Goal: Transaction & Acquisition: Purchase product/service

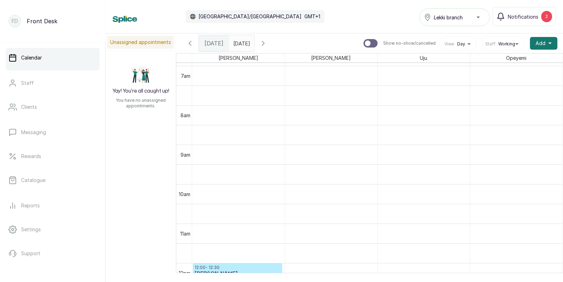
scroll to position [269, 0]
click at [518, 16] on span "Notifications" at bounding box center [523, 16] width 31 height 7
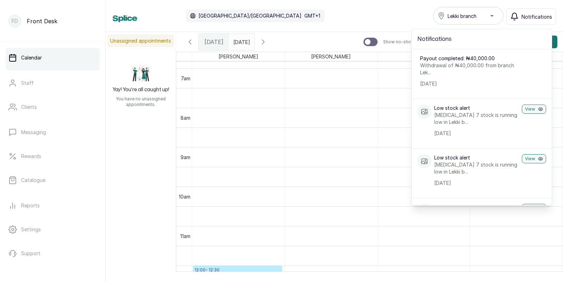
click at [518, 16] on icon "button" at bounding box center [515, 16] width 6 height 7
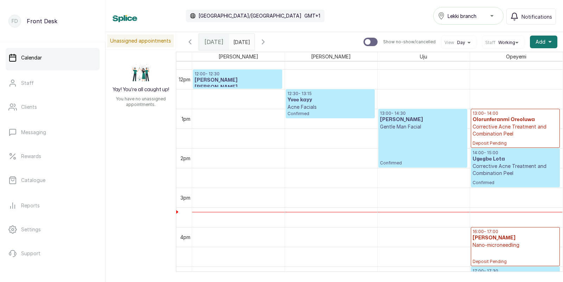
scroll to position [464, 0]
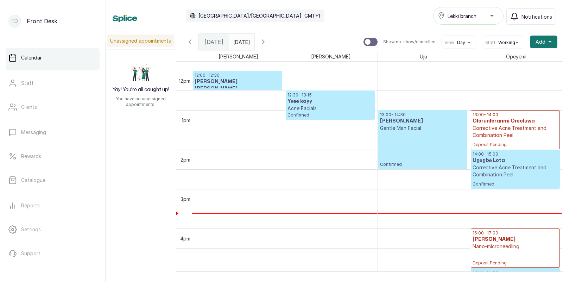
click at [502, 134] on p "Corrective Acne Treatment and Combination Peel" at bounding box center [516, 132] width 86 height 14
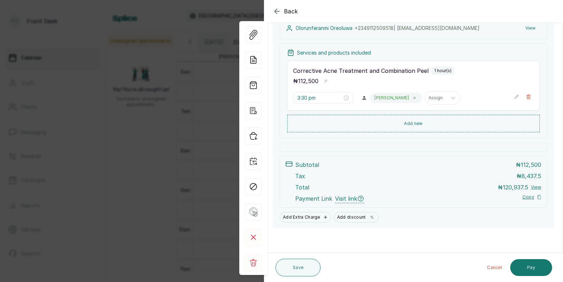
scroll to position [30, 0]
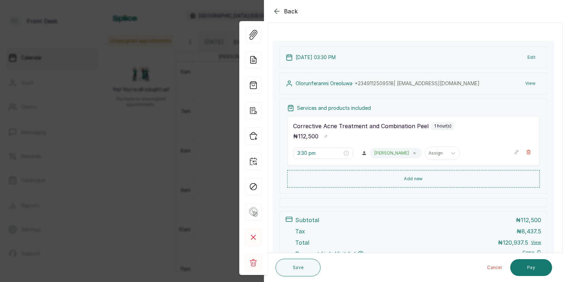
click at [532, 81] on button "View" at bounding box center [530, 83] width 21 height 13
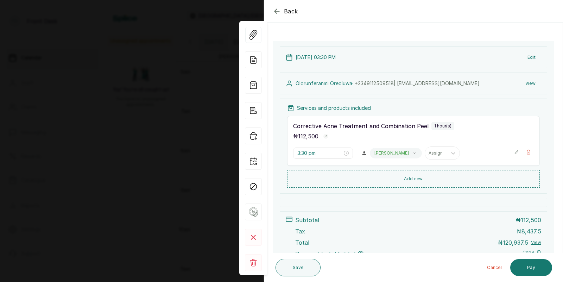
click at [531, 81] on button "View" at bounding box center [530, 83] width 21 height 13
click at [529, 82] on button "View" at bounding box center [530, 83] width 21 height 13
click at [150, 44] on div "Back Appointment Details Edit appointment 🚶 Walk-in (booked by Front Desk) Make…" at bounding box center [281, 141] width 563 height 282
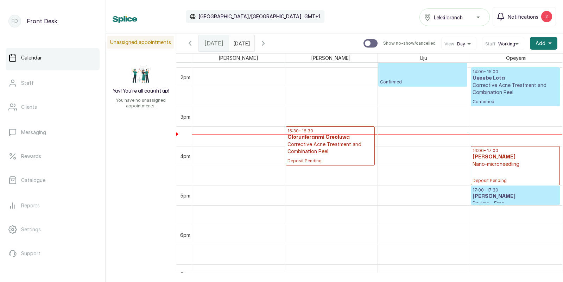
click at [312, 148] on p "Corrective Acne Treatment and Combination Peel" at bounding box center [331, 148] width 86 height 14
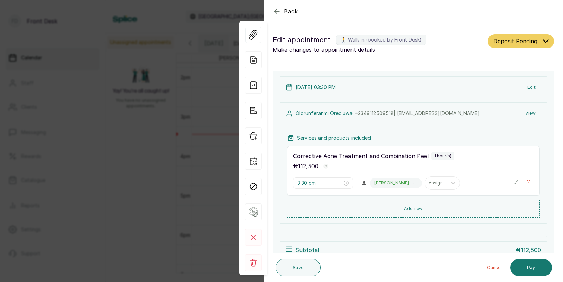
click at [527, 110] on button "View" at bounding box center [530, 113] width 21 height 13
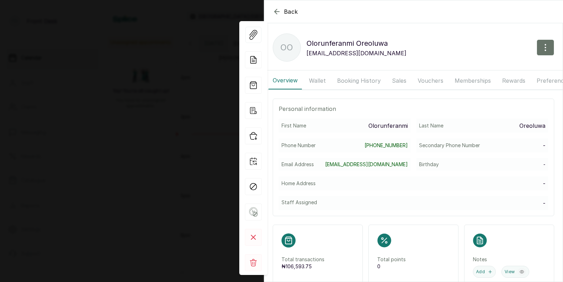
click at [345, 80] on button "Booking History" at bounding box center [359, 81] width 52 height 18
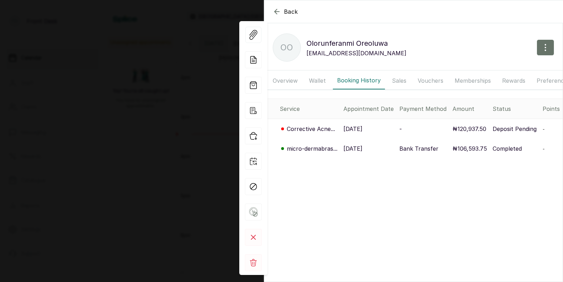
click at [358, 150] on p "[DATE]" at bounding box center [353, 148] width 19 height 8
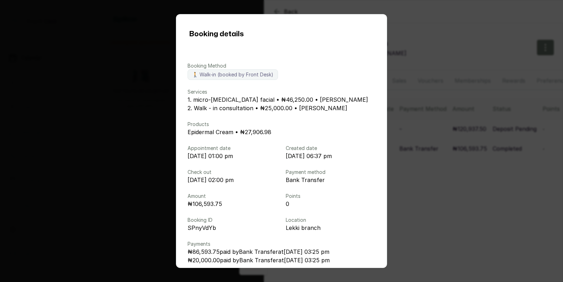
click at [428, 145] on div "Booking details Booking Method 🚶 Walk-in (booked by Front Desk) Services 1. mic…" at bounding box center [281, 141] width 563 height 282
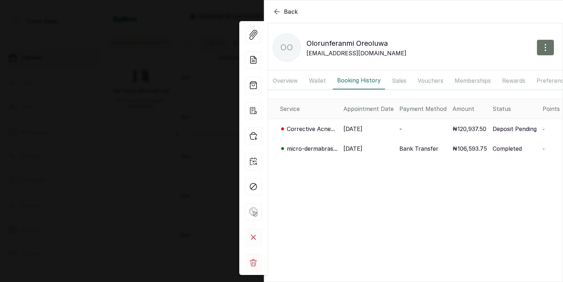
click at [356, 150] on p "[DATE]" at bounding box center [353, 148] width 19 height 8
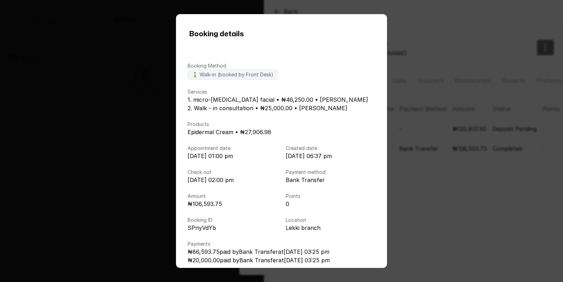
click at [426, 164] on div "Booking details Booking Method 🚶 Walk-in (booked by Front Desk) Services 1. mic…" at bounding box center [281, 141] width 563 height 282
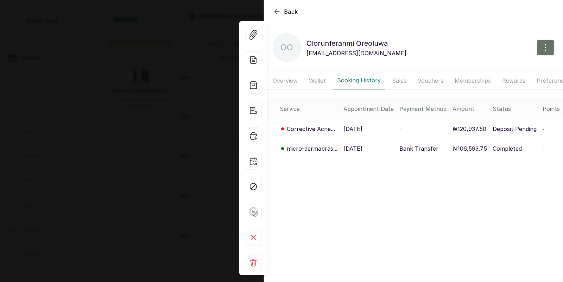
click at [57, 127] on div "Back Olorunferanmi Oreoluwa OO Olorunferanmi Oreoluwa [EMAIL_ADDRESS][DOMAIN_NA…" at bounding box center [281, 141] width 563 height 282
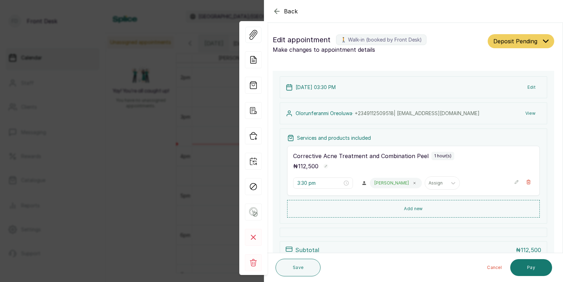
click at [57, 127] on div "Back Appointment Details Edit appointment 🚶 Walk-in (booked by Front Desk) Make…" at bounding box center [281, 141] width 563 height 282
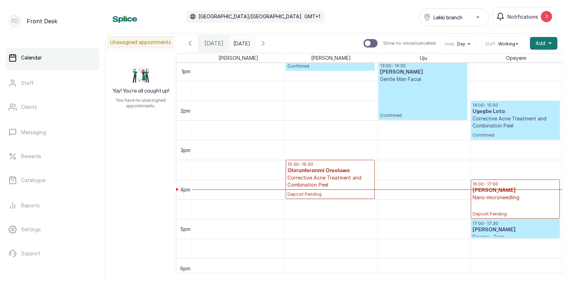
scroll to position [484, 0]
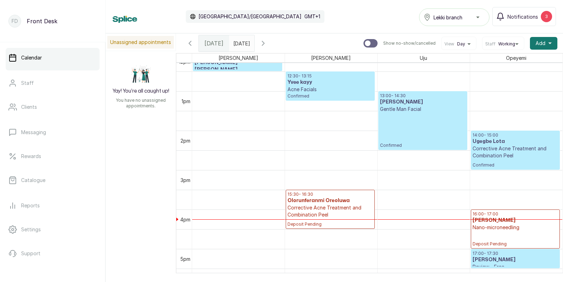
click at [500, 154] on p "Corrective Acne Treatment and Combination Peel" at bounding box center [516, 152] width 86 height 14
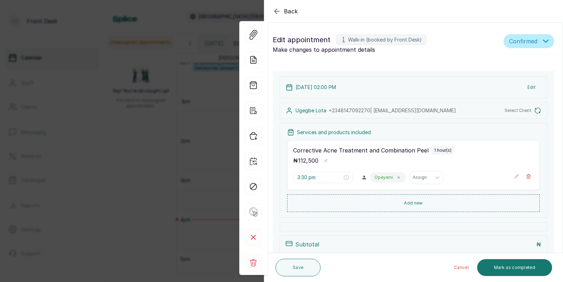
type input "2:00 pm"
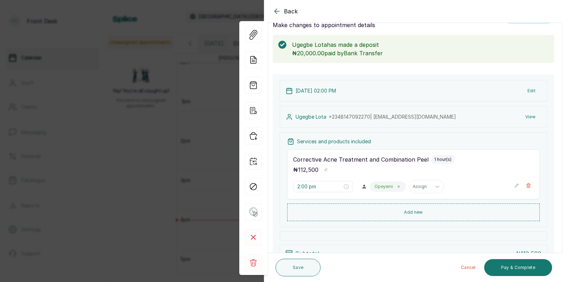
scroll to position [25, 0]
click at [531, 115] on button "View" at bounding box center [530, 116] width 21 height 13
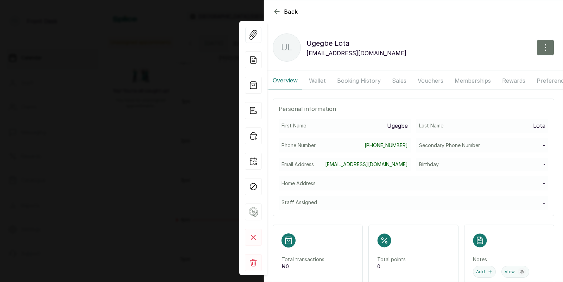
click at [354, 79] on button "Booking History" at bounding box center [359, 81] width 52 height 18
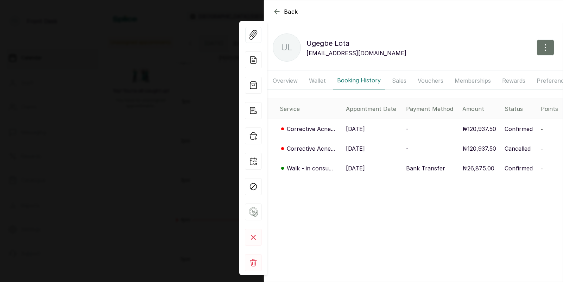
click at [357, 166] on p "[DATE]" at bounding box center [355, 168] width 19 height 8
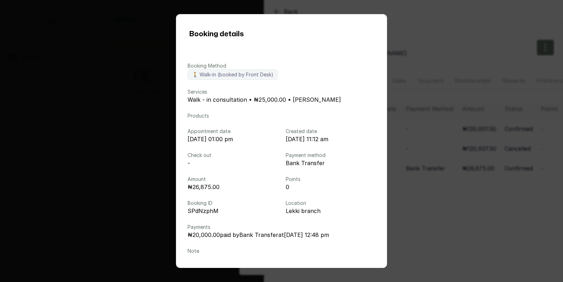
click at [402, 145] on div "Booking details Booking Method 🚶 Walk-in (booked by Front Desk) Services Walk -…" at bounding box center [281, 141] width 563 height 282
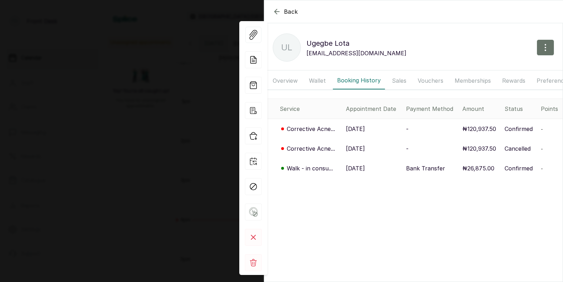
click at [137, 156] on div "Back Ugegbe Lota UL Ugegbe Lota [EMAIL_ADDRESS][DOMAIN_NAME] Overview Wallet Bo…" at bounding box center [281, 141] width 563 height 282
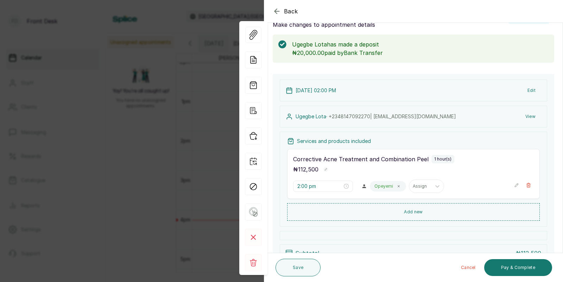
click at [137, 156] on div "Back Appointment Details Edit appointment 🚶 Walk-in (booked by Front Desk) Make…" at bounding box center [281, 141] width 563 height 282
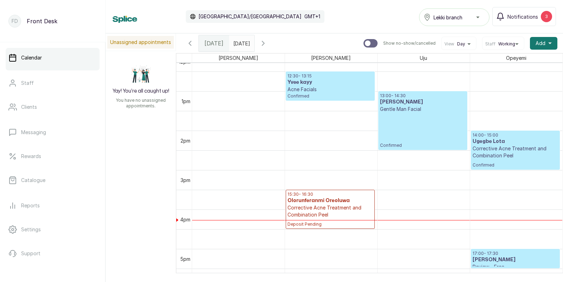
type input "dd/MM/yyyy"
click at [241, 42] on input "dd/MM/yyyy" at bounding box center [235, 42] width 11 height 12
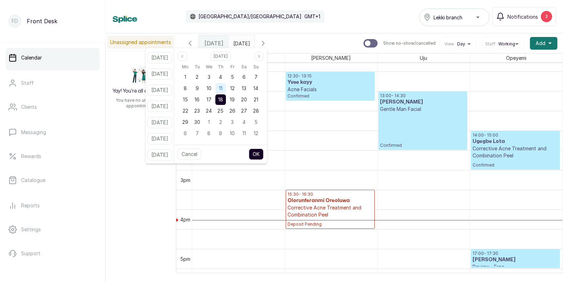
click at [223, 87] on span "11" at bounding box center [221, 88] width 4 height 6
click at [264, 151] on button "OK" at bounding box center [256, 154] width 15 height 11
type input "[DATE]"
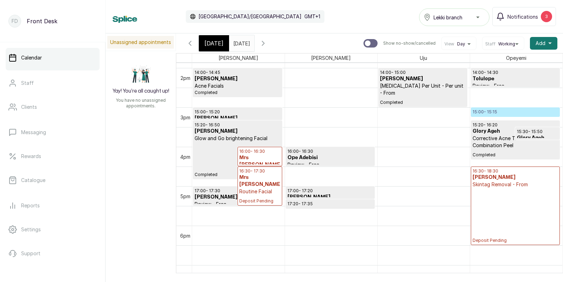
scroll to position [549, 0]
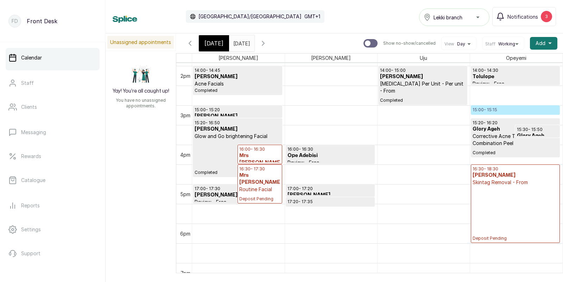
click at [256, 155] on h3 "Mrs [PERSON_NAME]" at bounding box center [259, 159] width 41 height 14
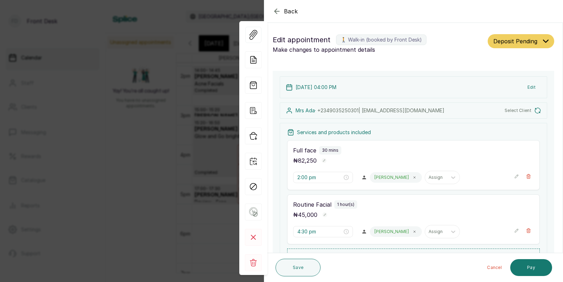
type input "4:00 pm"
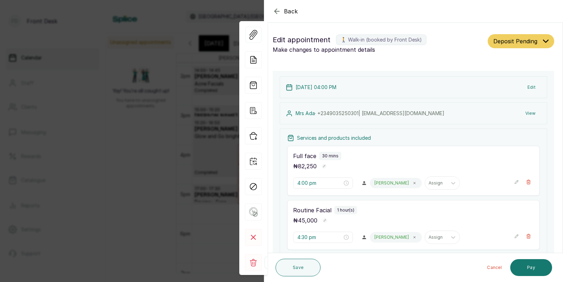
click at [255, 262] on rect at bounding box center [253, 262] width 17 height 17
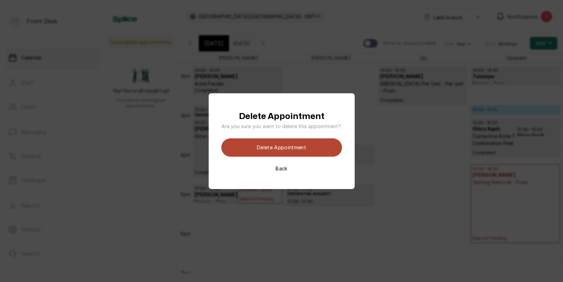
click at [300, 150] on button "Delete appointment" at bounding box center [281, 147] width 121 height 18
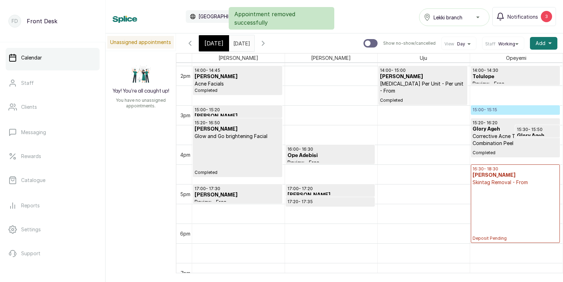
scroll to position [237, 0]
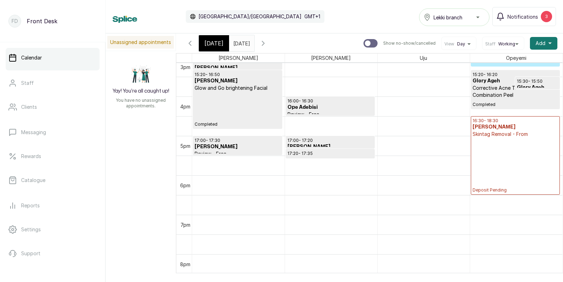
click at [501, 142] on p "Deposit Pending" at bounding box center [516, 165] width 86 height 55
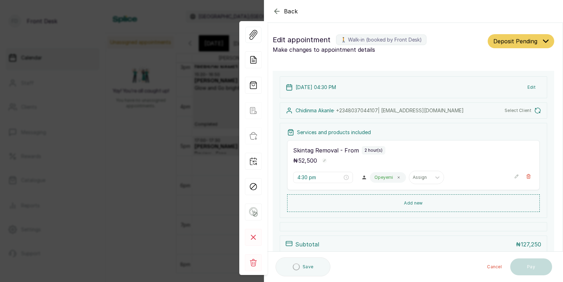
type input "4:30 pm"
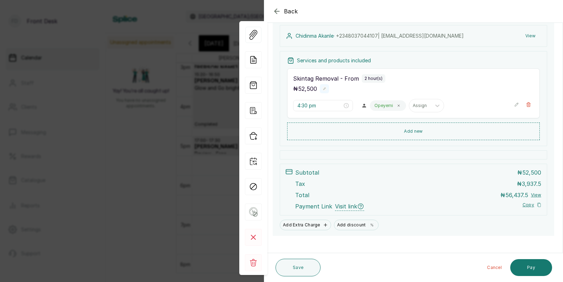
click at [325, 87] on rect "button" at bounding box center [324, 88] width 5 height 5
type input "5"
type input "93,023.2558"
click at [336, 90] on rect "button" at bounding box center [334, 90] width 6 height 6
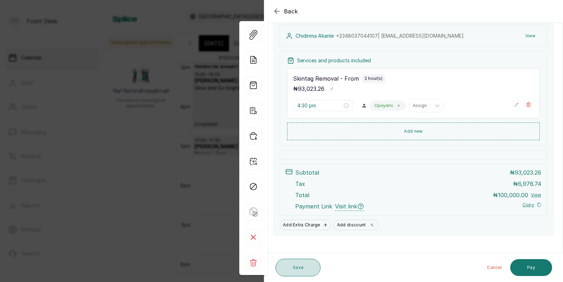
click at [295, 265] on button "Save" at bounding box center [298, 268] width 45 height 18
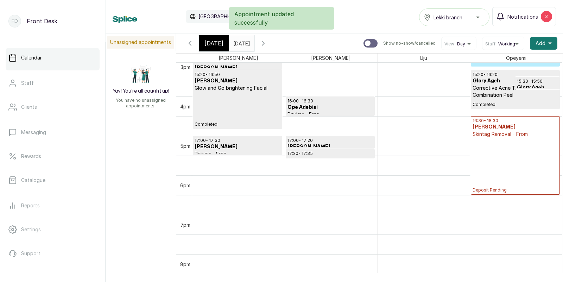
click at [508, 146] on p "Deposit Pending" at bounding box center [516, 165] width 86 height 55
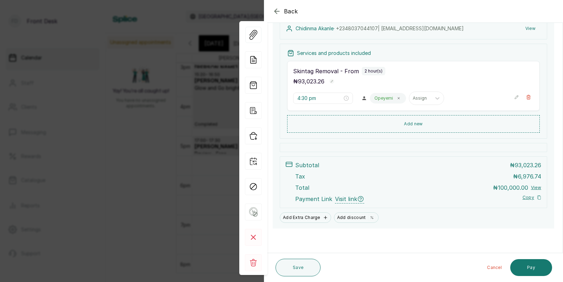
scroll to position [86, 0]
click at [528, 263] on button "Pay" at bounding box center [532, 267] width 42 height 17
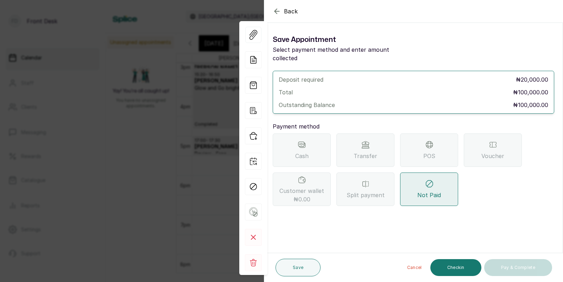
scroll to position [0, 0]
click at [363, 152] on span "Transfer" at bounding box center [366, 156] width 24 height 8
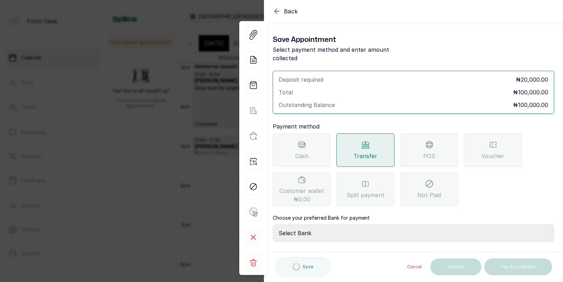
scroll to position [48, 0]
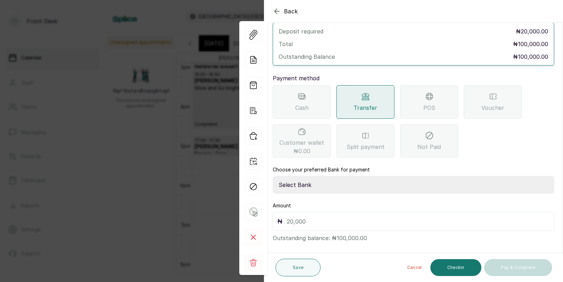
click at [312, 179] on select "Select Bank [PERSON_NAME] Fairmoney Microfinance Bank SKN ANALYTICS MED AESTH. …" at bounding box center [414, 185] width 282 height 18
select select "43272bc0-21c6-4b19-b9fb-c2093b8603c2"
click at [302, 217] on input "text" at bounding box center [418, 222] width 263 height 10
type input "20,000"
click at [302, 266] on button "Save" at bounding box center [298, 268] width 45 height 18
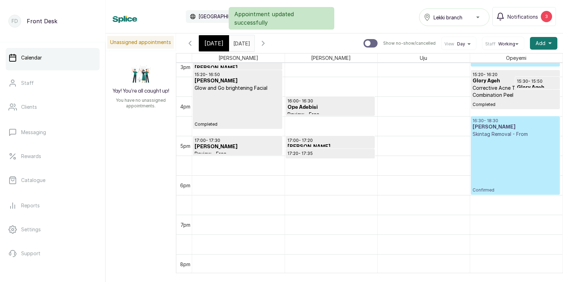
click at [512, 139] on p "Confirmed" at bounding box center [516, 165] width 86 height 55
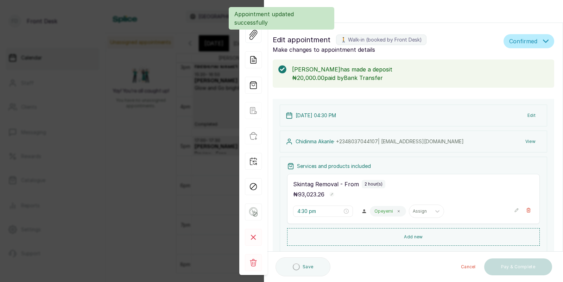
scroll to position [125, 0]
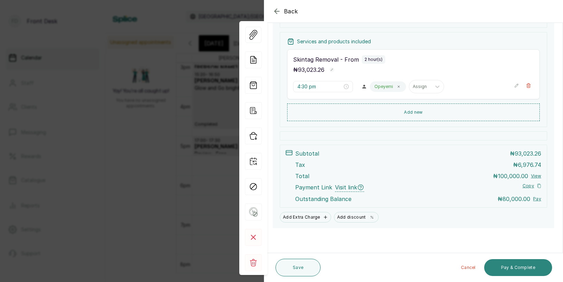
click at [519, 268] on button "Pay & Complete" at bounding box center [518, 267] width 68 height 17
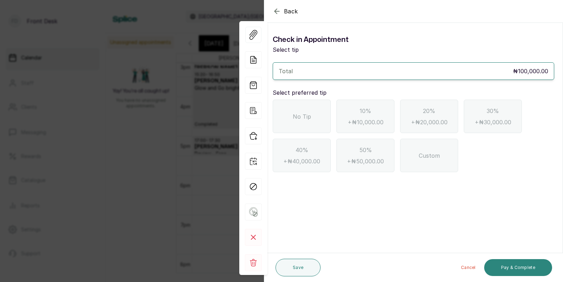
scroll to position [0, 0]
click at [274, 10] on icon "button" at bounding box center [277, 11] width 8 height 8
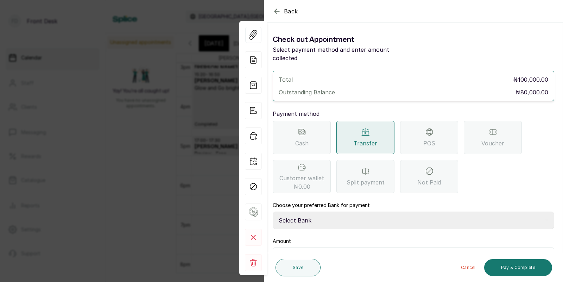
scroll to position [36, 0]
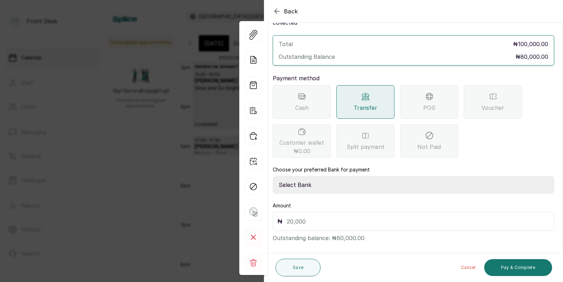
click at [313, 176] on select "Select Bank [PERSON_NAME] Fairmoney Microfinance Bank SKN ANALYTICS MED AESTH. …" at bounding box center [414, 185] width 282 height 18
select select "43272bc0-21c6-4b19-b9fb-c2093b8603c2"
click at [307, 217] on input "text" at bounding box center [418, 222] width 263 height 10
type input "80,000"
click at [515, 268] on button "Pay & Complete" at bounding box center [518, 267] width 68 height 17
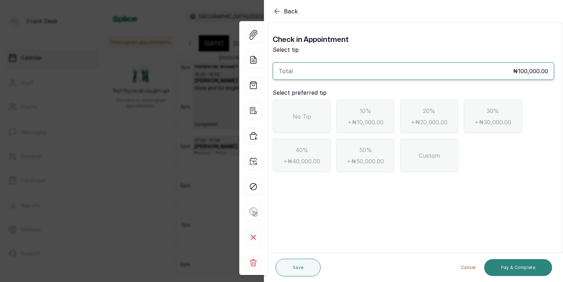
scroll to position [0, 0]
click at [320, 119] on div "No Tip" at bounding box center [302, 116] width 58 height 33
click at [515, 270] on button "Pay & Complete" at bounding box center [518, 267] width 68 height 17
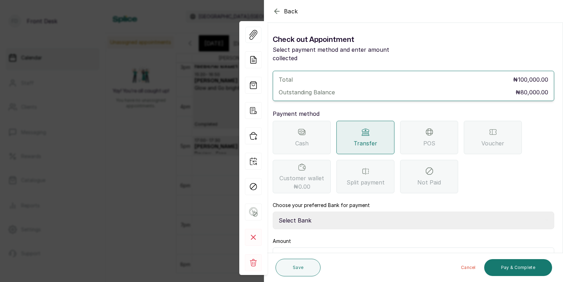
scroll to position [36, 0]
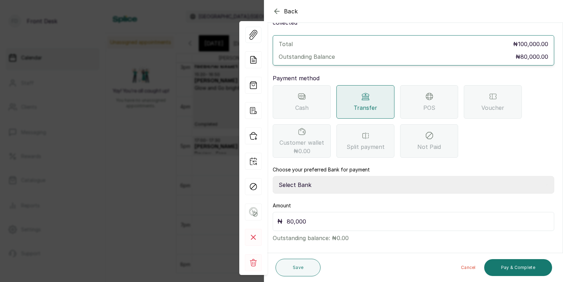
click at [306, 176] on select "Select Bank [PERSON_NAME] Fairmoney Microfinance Bank SKN ANALYTICS MED AESTH. …" at bounding box center [414, 185] width 282 height 18
select select "43272bc0-21c6-4b19-b9fb-c2093b8603c2"
click at [523, 266] on button "Pay & Complete" at bounding box center [518, 267] width 68 height 17
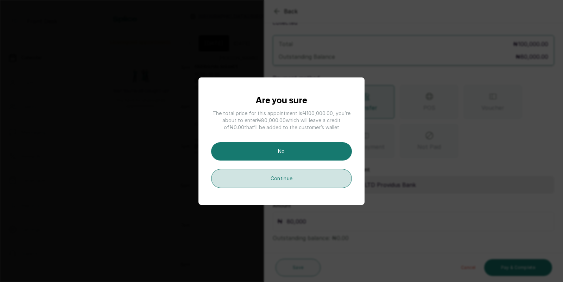
click at [285, 178] on button "Continue" at bounding box center [281, 178] width 141 height 19
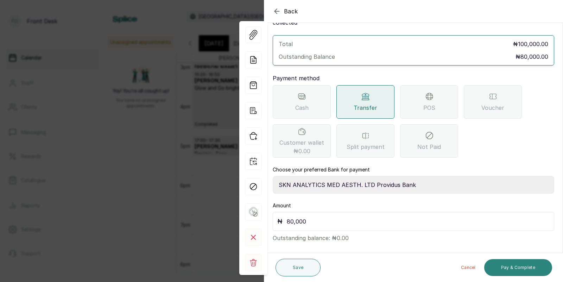
click at [520, 266] on button "Pay & Complete" at bounding box center [518, 267] width 68 height 17
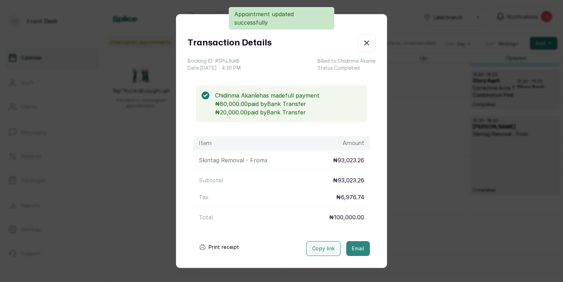
click at [355, 248] on button "Email" at bounding box center [358, 248] width 24 height 15
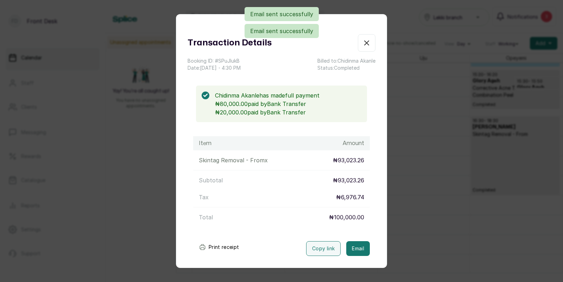
click at [412, 200] on div "Transaction Details Booking ID: # SPuJlukB Date: [DATE] ・ 4:30 PM Billed to: [P…" at bounding box center [281, 141] width 563 height 282
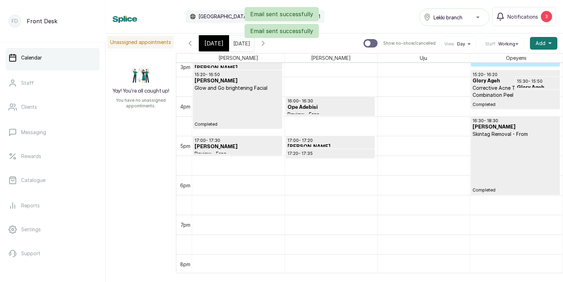
click at [504, 158] on p "Completed" at bounding box center [516, 165] width 86 height 55
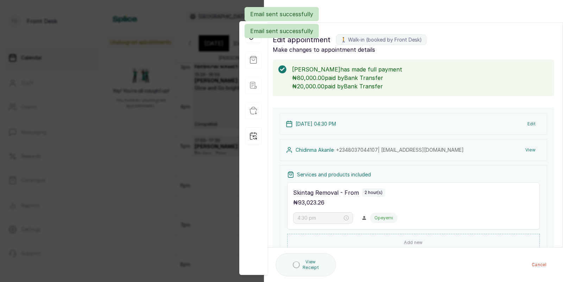
click at [530, 149] on button "View" at bounding box center [530, 150] width 21 height 13
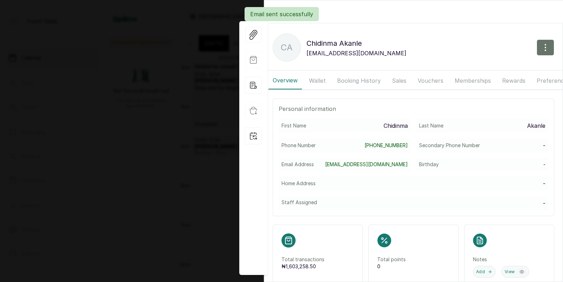
click at [326, 79] on button "Wallet" at bounding box center [317, 81] width 25 height 18
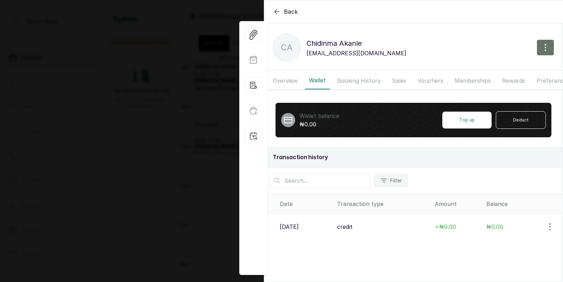
click at [278, 11] on icon "button" at bounding box center [277, 11] width 8 height 8
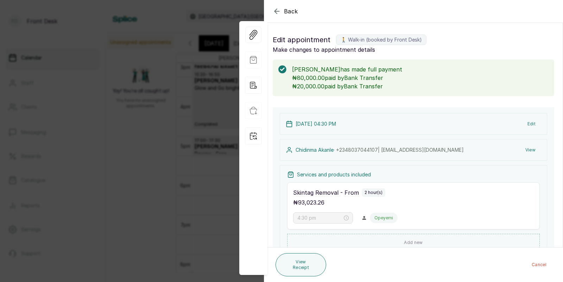
click at [276, 12] on icon "button" at bounding box center [277, 11] width 8 height 8
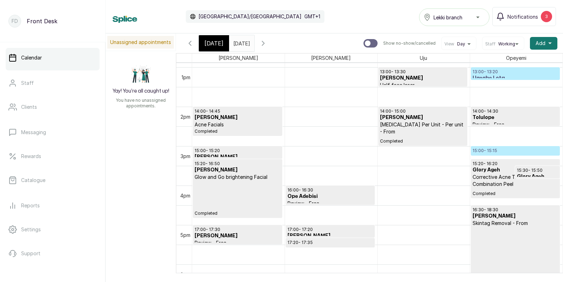
scroll to position [474, 0]
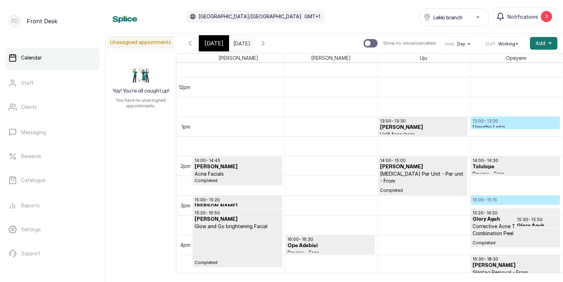
click at [502, 200] on p "15:00 - 15:15" at bounding box center [516, 200] width 86 height 6
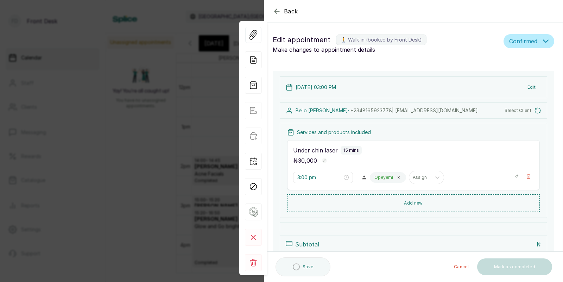
type input "3:00 pm"
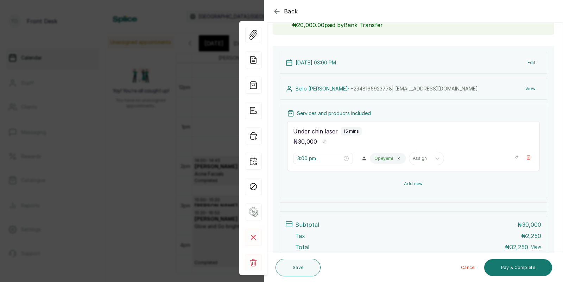
scroll to position [44, 0]
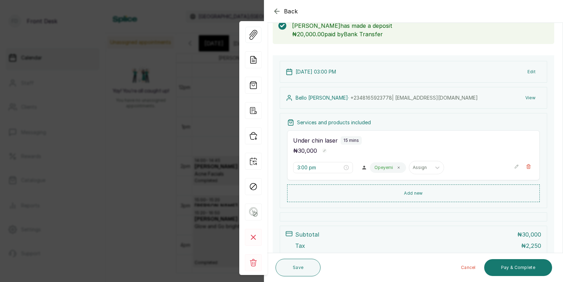
click at [532, 95] on button "View" at bounding box center [530, 98] width 21 height 13
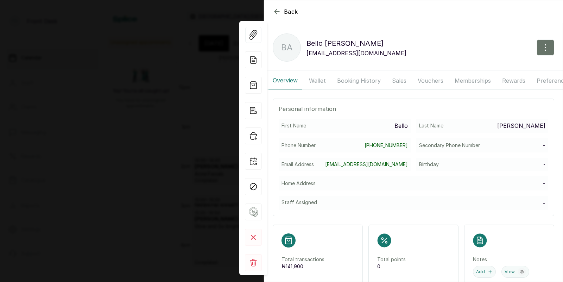
click at [351, 82] on button "Booking History" at bounding box center [359, 81] width 52 height 18
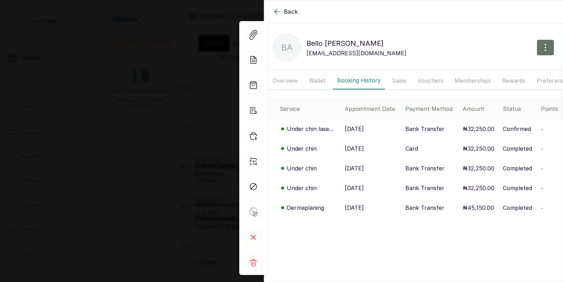
click at [360, 130] on p "[DATE]" at bounding box center [354, 129] width 19 height 8
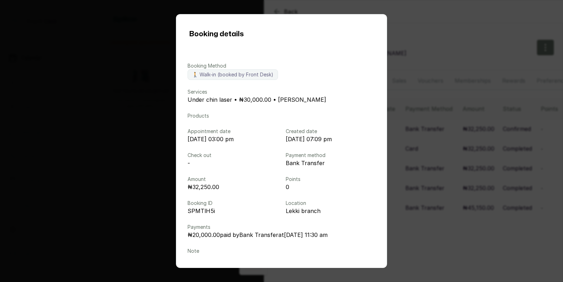
click at [420, 144] on div "Booking details Booking Method 🚶 Walk-in (booked by Front Desk) Services Under …" at bounding box center [281, 141] width 563 height 282
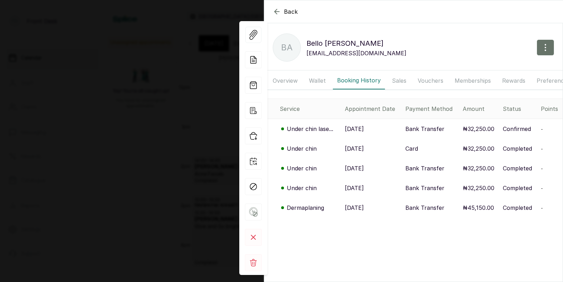
click at [195, 155] on div "Back [PERSON_NAME] BA [PERSON_NAME] [EMAIL_ADDRESS][DOMAIN_NAME] Overview Walle…" at bounding box center [281, 141] width 563 height 282
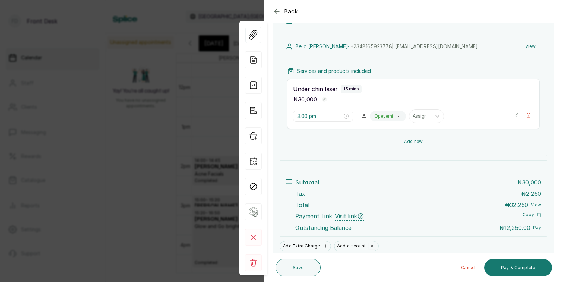
scroll to position [124, 0]
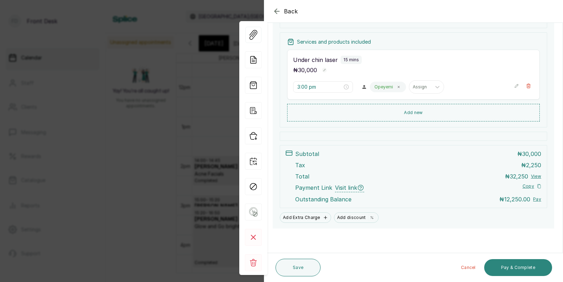
click at [514, 267] on button "Pay & Complete" at bounding box center [518, 267] width 68 height 17
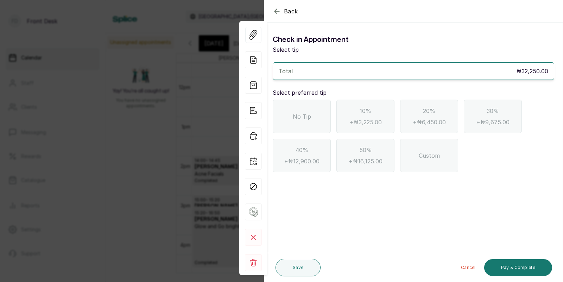
click at [277, 9] on icon "button" at bounding box center [277, 11] width 5 height 5
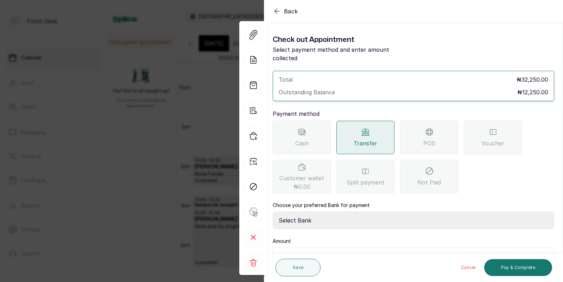
scroll to position [36, 0]
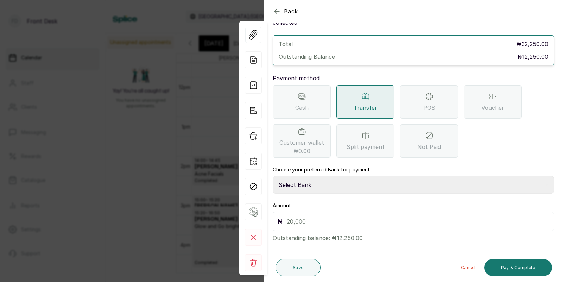
click at [324, 178] on select "Select Bank [PERSON_NAME] Fairmoney Microfinance Bank SKN ANALYTICS MED AESTH. …" at bounding box center [414, 185] width 282 height 18
select select "43272bc0-21c6-4b19-b9fb-c2093b8603c2"
click at [312, 217] on input "text" at bounding box center [418, 222] width 263 height 10
type input "12,250"
click at [515, 270] on button "Pay & Complete" at bounding box center [518, 267] width 68 height 17
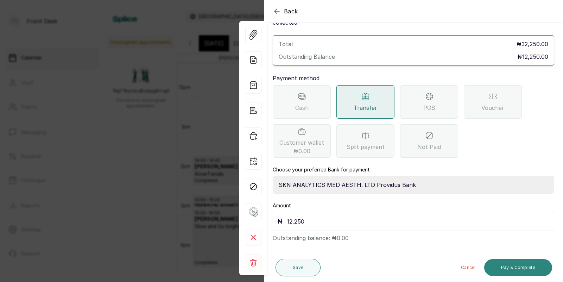
scroll to position [0, 0]
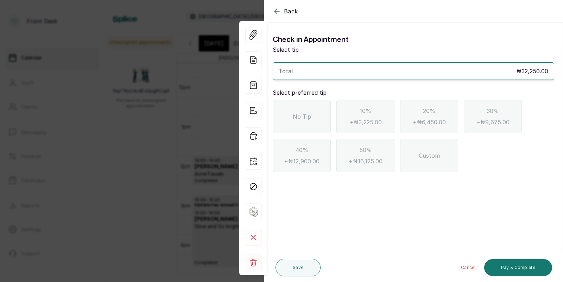
click at [313, 109] on div "No Tip" at bounding box center [302, 116] width 58 height 33
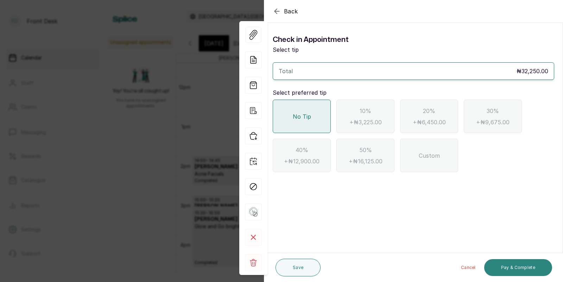
click at [522, 265] on button "Pay & Complete" at bounding box center [518, 267] width 68 height 17
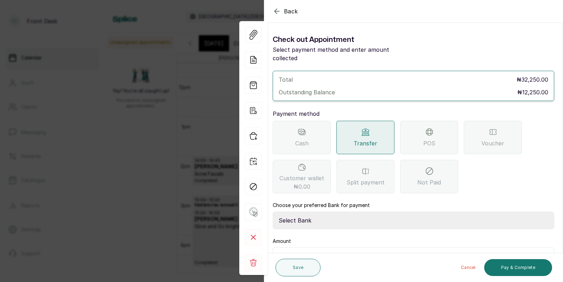
click at [325, 214] on select "Select Bank [PERSON_NAME] Fairmoney Microfinance Bank SKN ANALYTICS MED AESTH. …" at bounding box center [414, 221] width 282 height 18
select select "43272bc0-21c6-4b19-b9fb-c2093b8603c2"
click at [508, 266] on button "Pay & Complete" at bounding box center [518, 267] width 68 height 17
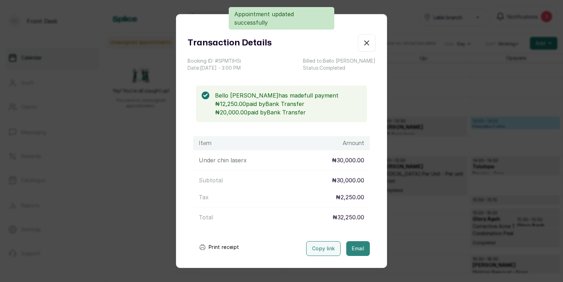
click at [353, 245] on button "Email" at bounding box center [358, 248] width 24 height 15
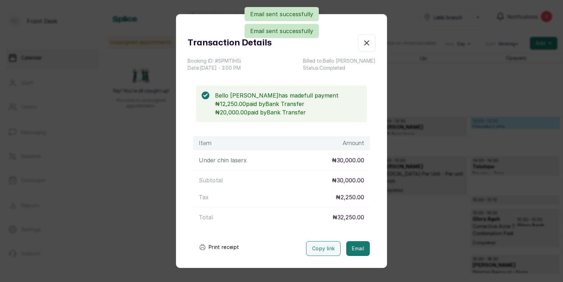
click at [424, 226] on div "Transaction Details Booking ID: # SPMTlH5i Date: [DATE] ・ 3:00 PM Billed to: [P…" at bounding box center [281, 141] width 563 height 282
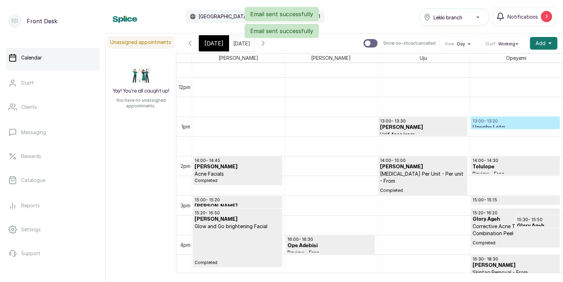
click at [504, 124] on h3 "Ugegbe Lota" at bounding box center [516, 127] width 86 height 7
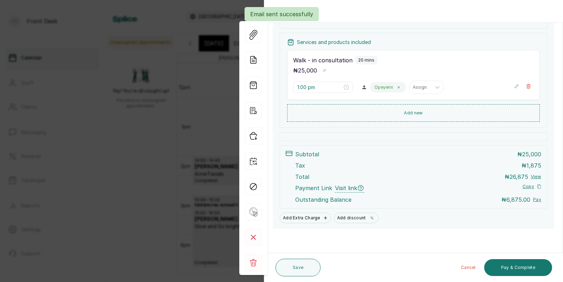
scroll to position [125, 0]
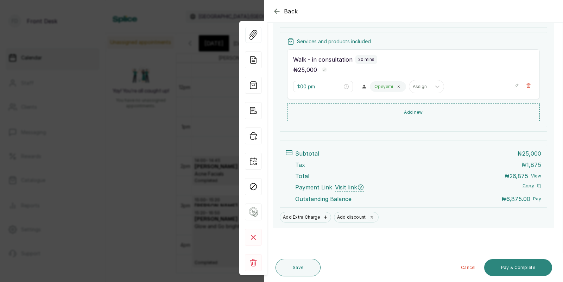
click at [518, 264] on button "Pay & Complete" at bounding box center [518, 267] width 68 height 17
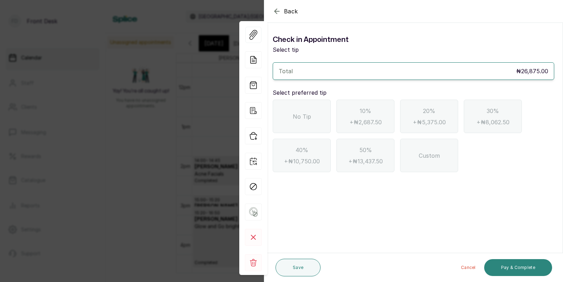
scroll to position [0, 0]
click at [276, 8] on icon "button" at bounding box center [277, 11] width 8 height 8
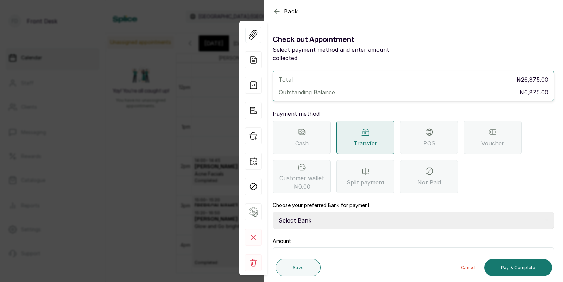
scroll to position [36, 0]
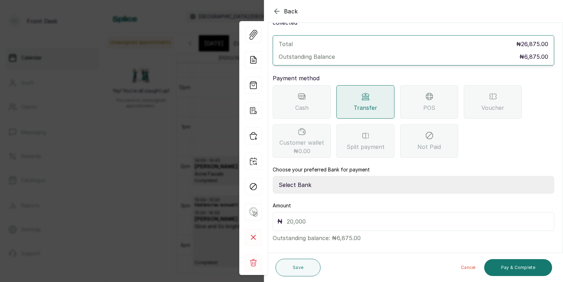
click at [330, 176] on select "Select Bank [PERSON_NAME] Fairmoney Microfinance Bank SKN ANALYTICS MED AESTH. …" at bounding box center [414, 185] width 282 height 18
select select "43272bc0-21c6-4b19-b9fb-c2093b8603c2"
click at [309, 217] on input "text" at bounding box center [418, 222] width 263 height 10
type input "6,875"
click at [522, 268] on button "Pay & Complete" at bounding box center [518, 267] width 68 height 17
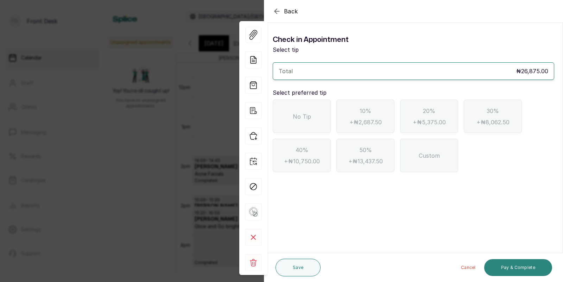
scroll to position [0, 0]
click at [293, 113] on span "No Tip" at bounding box center [302, 116] width 18 height 8
click at [525, 265] on button "Pay & Complete" at bounding box center [518, 267] width 68 height 17
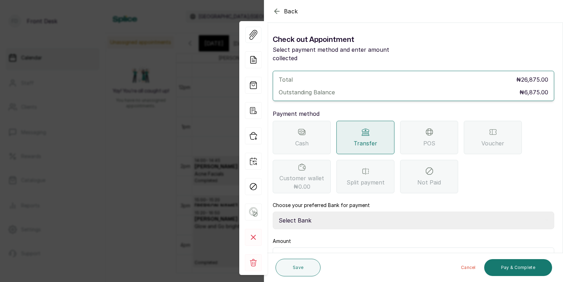
scroll to position [36, 0]
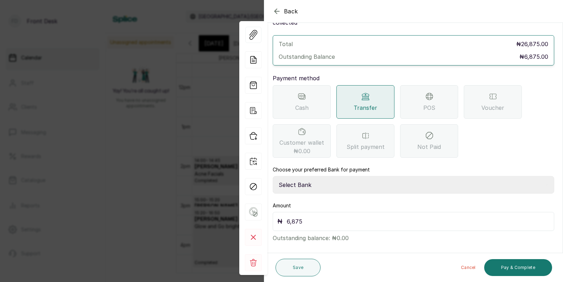
click at [317, 176] on select "Select Bank [PERSON_NAME] Fairmoney Microfinance Bank SKN ANALYTICS MED AESTH. …" at bounding box center [414, 185] width 282 height 18
select select "43272bc0-21c6-4b19-b9fb-c2093b8603c2"
click at [526, 263] on button "Pay & Complete" at bounding box center [518, 267] width 68 height 17
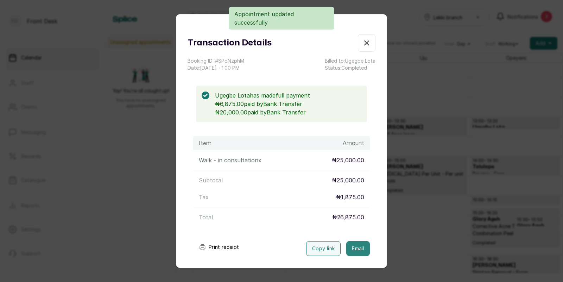
click at [356, 245] on button "Email" at bounding box center [358, 248] width 24 height 15
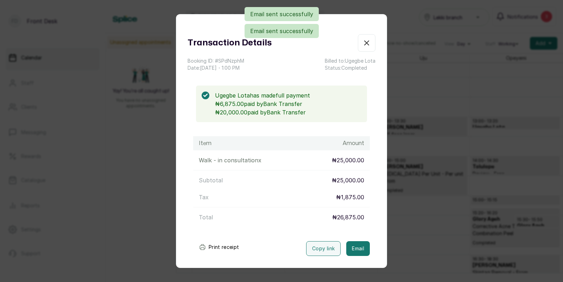
click at [429, 221] on div "Transaction Details Booking ID: # SPdNzphM Date: [DATE] ・ 1:00 PM Billed to: Ug…" at bounding box center [281, 141] width 563 height 282
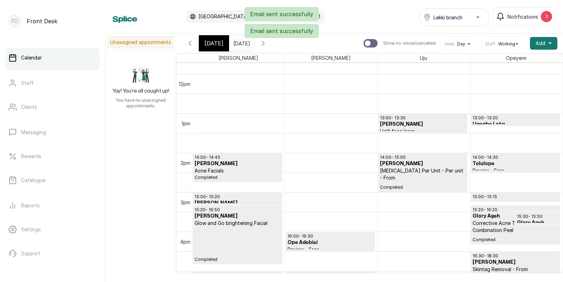
scroll to position [463, 0]
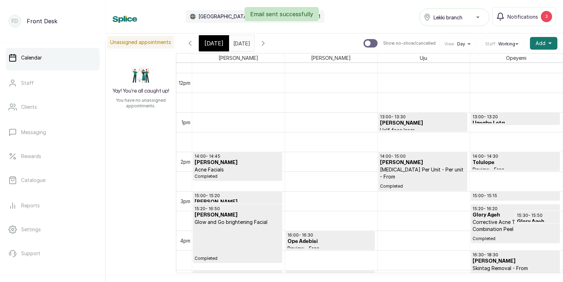
click at [268, 44] on icon "button" at bounding box center [263, 43] width 8 height 8
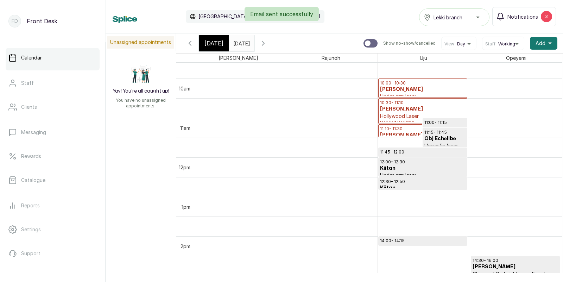
scroll to position [379, 0]
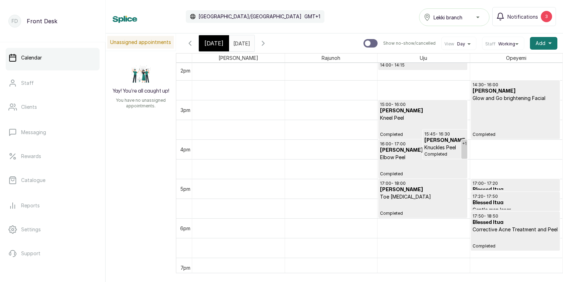
click at [268, 42] on icon "button" at bounding box center [263, 43] width 8 height 8
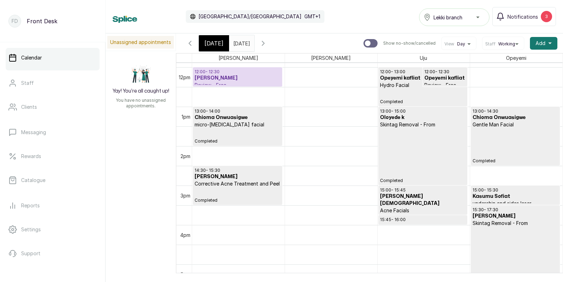
click at [268, 42] on icon "button" at bounding box center [263, 43] width 8 height 8
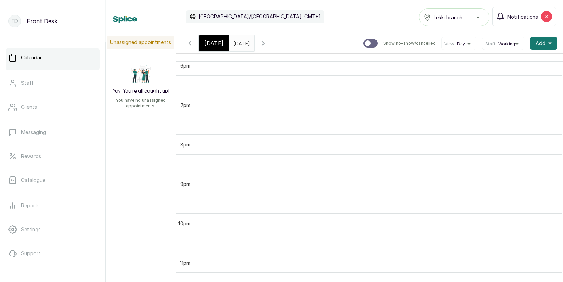
click at [268, 40] on icon "button" at bounding box center [263, 43] width 8 height 8
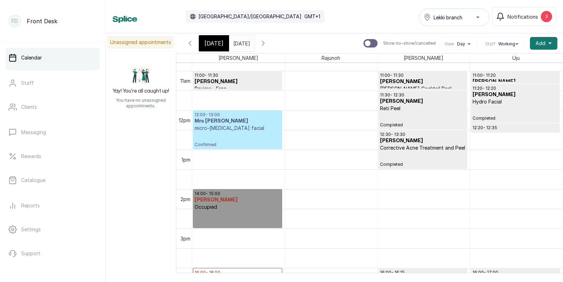
click at [221, 126] on p "micro-[MEDICAL_DATA] facial" at bounding box center [238, 128] width 86 height 7
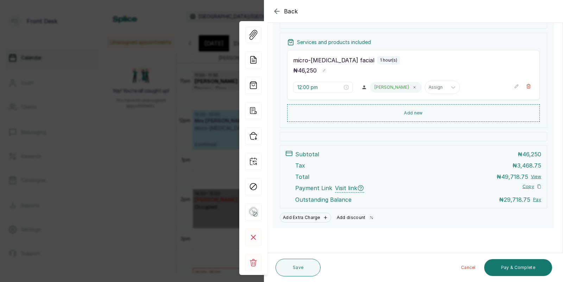
scroll to position [124, 0]
click at [353, 218] on button "Add discount" at bounding box center [356, 218] width 44 height 10
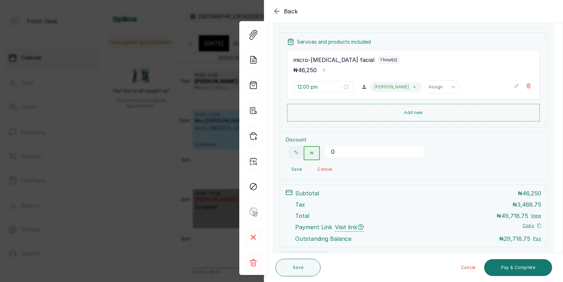
click at [352, 154] on input "0" at bounding box center [375, 151] width 99 height 11
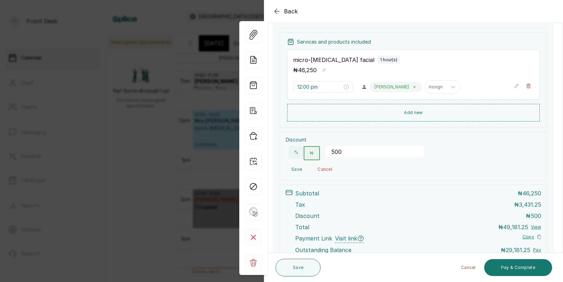
scroll to position [174, 0]
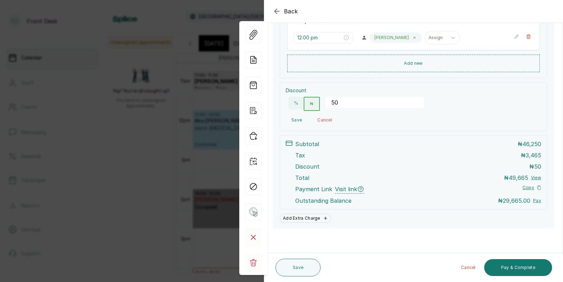
type input "502"
click at [296, 117] on button "Save" at bounding box center [297, 120] width 22 height 13
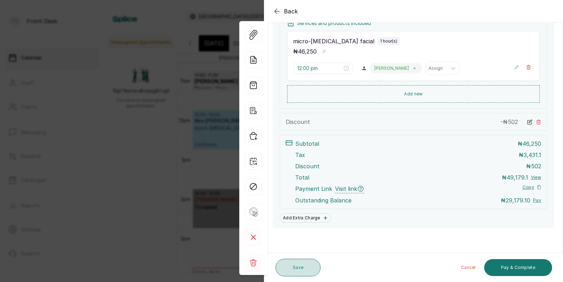
click at [294, 268] on button "Save" at bounding box center [298, 268] width 45 height 18
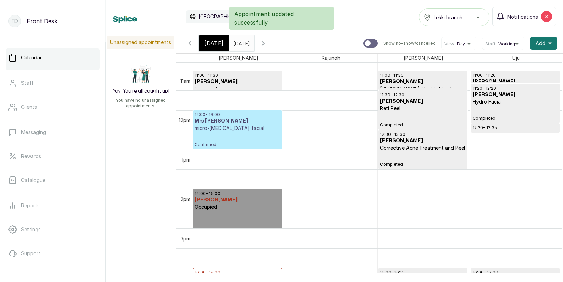
click at [234, 127] on p "micro-[MEDICAL_DATA] facial" at bounding box center [238, 128] width 86 height 7
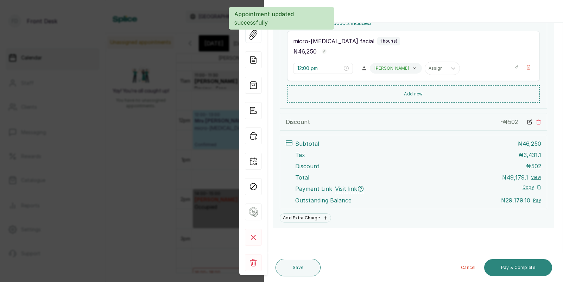
click at [523, 269] on button "Pay & Complete" at bounding box center [518, 267] width 68 height 17
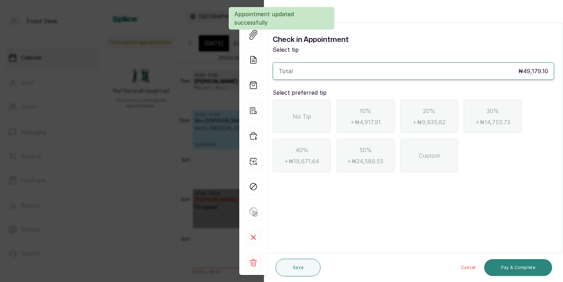
scroll to position [0, 0]
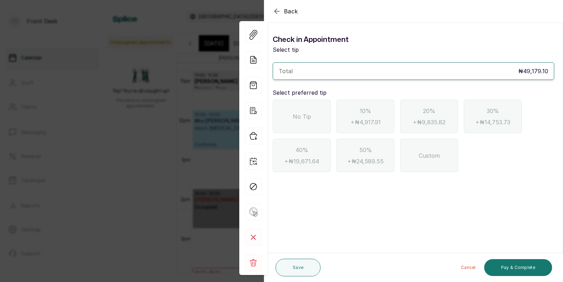
click at [277, 10] on icon "button" at bounding box center [277, 11] width 8 height 8
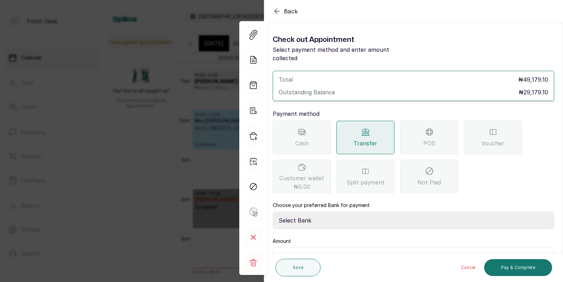
scroll to position [36, 0]
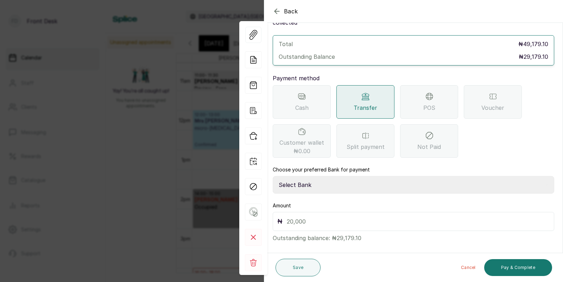
click at [316, 178] on select "Select Bank [PERSON_NAME] Fairmoney Microfinance Bank SKN ANALYTICS MED AESTH. …" at bounding box center [414, 185] width 282 height 18
select select "43272bc0-21c6-4b19-b9fb-c2093b8603c2"
click at [308, 217] on input "text" at bounding box center [418, 222] width 263 height 10
type input "29,179.10"
click at [519, 269] on button "Pay & Complete" at bounding box center [518, 267] width 68 height 17
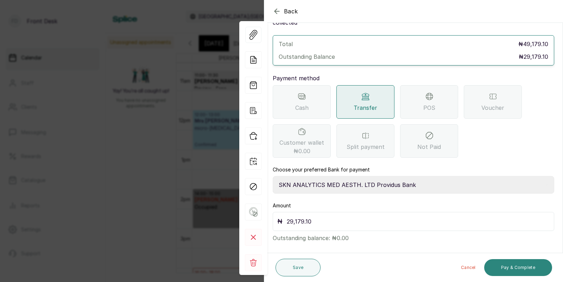
scroll to position [0, 0]
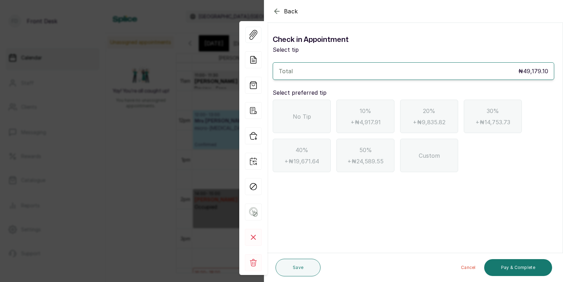
click at [297, 114] on span "No Tip" at bounding box center [302, 116] width 18 height 8
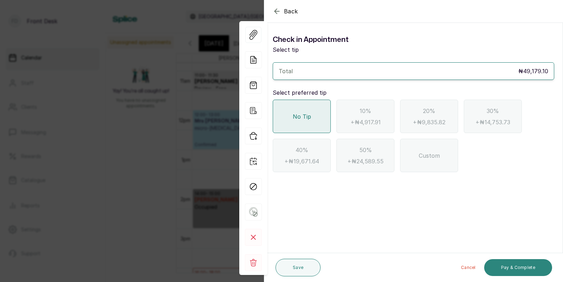
click at [521, 264] on button "Pay & Complete" at bounding box center [518, 267] width 68 height 17
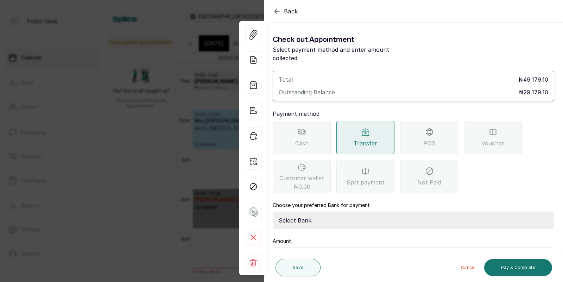
scroll to position [36, 0]
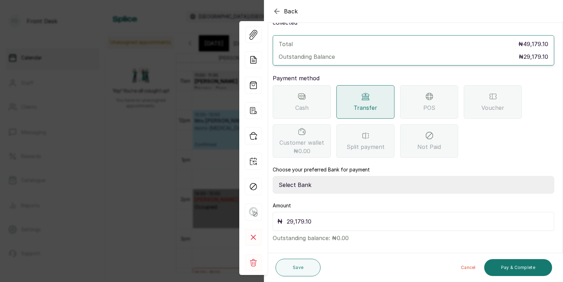
click at [343, 177] on select "Select Bank [PERSON_NAME] Fairmoney Microfinance Bank SKN ANALYTICS MED AESTH. …" at bounding box center [414, 185] width 282 height 18
select select "43272bc0-21c6-4b19-b9fb-c2093b8603c2"
click at [526, 273] on button "Pay & Complete" at bounding box center [518, 267] width 68 height 17
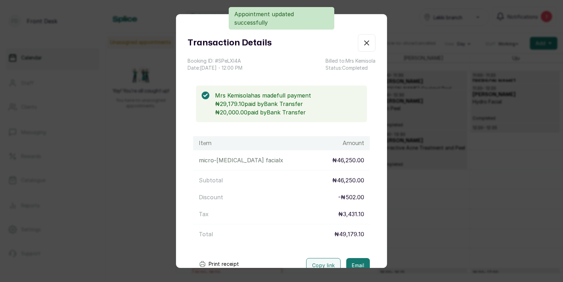
scroll to position [48, 0]
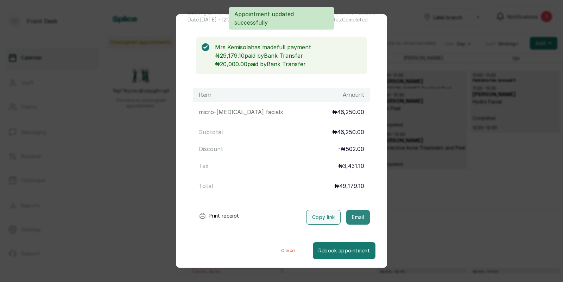
click at [353, 218] on button "Email" at bounding box center [358, 217] width 24 height 15
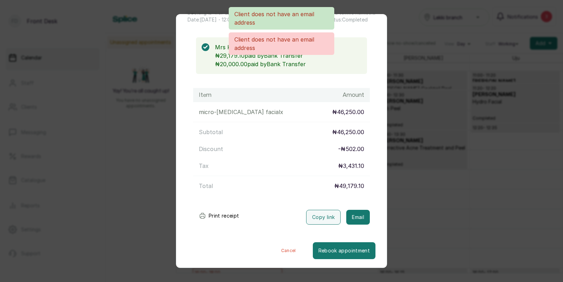
click at [445, 187] on div "Transaction Details Booking ID: # SPeLXl4A Date: [DATE] ・ 12:00 PM Billed to: M…" at bounding box center [281, 141] width 563 height 282
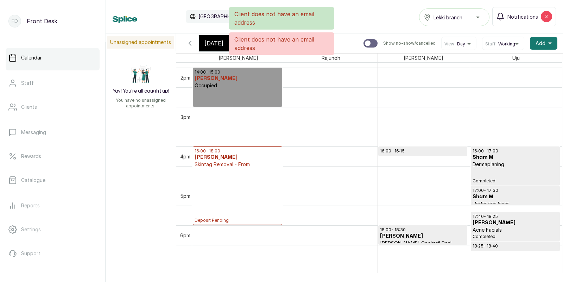
scroll to position [561, 0]
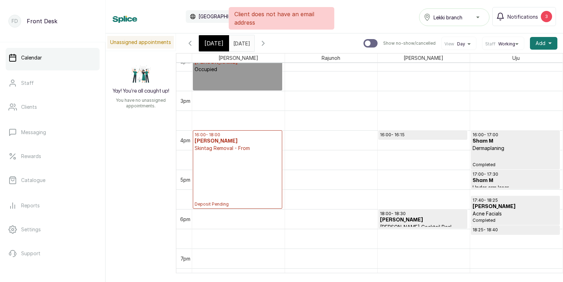
click at [211, 163] on p "Deposit Pending" at bounding box center [238, 179] width 86 height 55
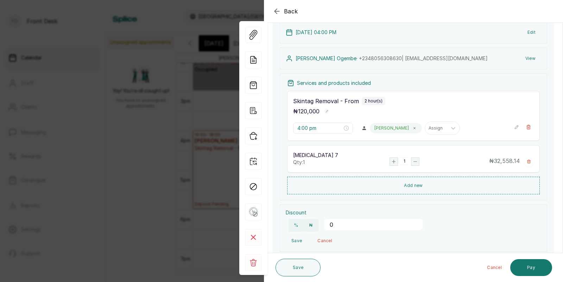
scroll to position [54, 0]
click at [326, 113] on rect "button" at bounding box center [327, 112] width 5 height 5
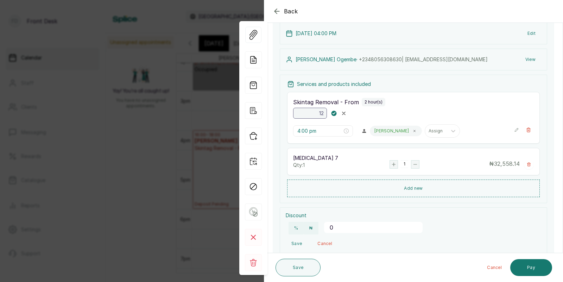
type input "1"
type input "111,627.907"
click at [334, 114] on icon "button" at bounding box center [334, 113] width 2 height 2
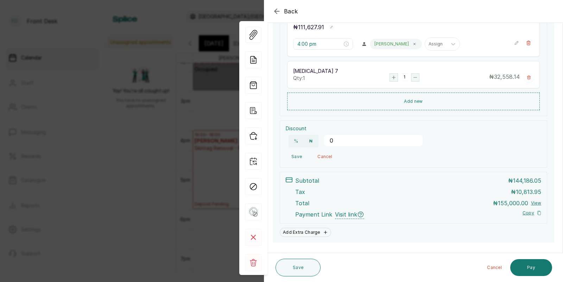
scroll to position [154, 0]
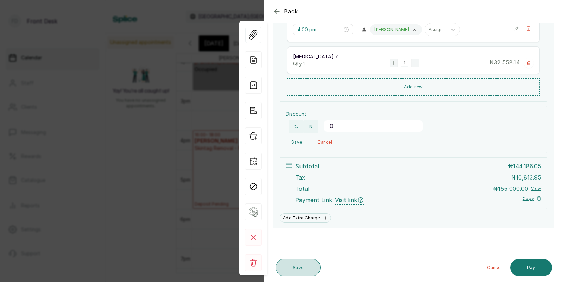
click at [299, 264] on button "Save" at bounding box center [298, 268] width 45 height 18
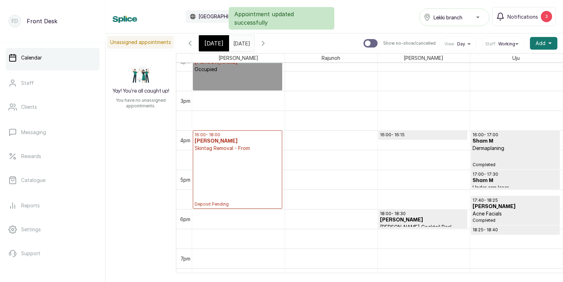
click at [254, 160] on p "Deposit Pending" at bounding box center [238, 179] width 86 height 55
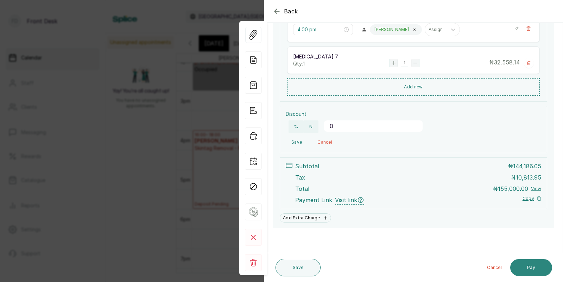
click at [536, 264] on button "Pay" at bounding box center [532, 267] width 42 height 17
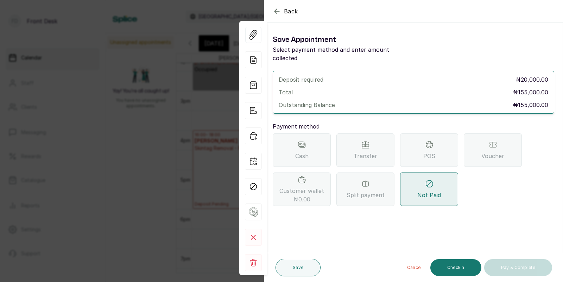
click at [351, 142] on div "Transfer" at bounding box center [366, 149] width 58 height 33
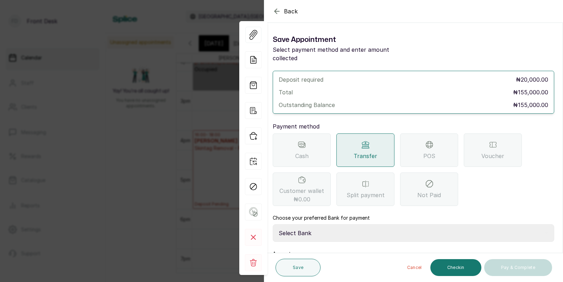
click at [432, 152] on span "POS" at bounding box center [430, 156] width 12 height 8
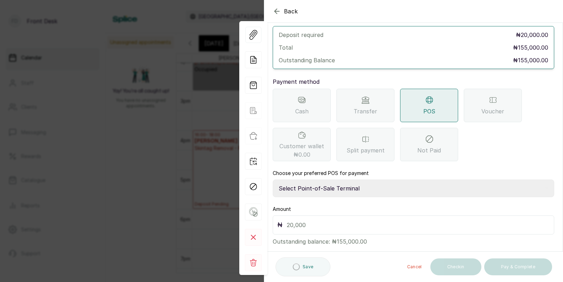
scroll to position [48, 0]
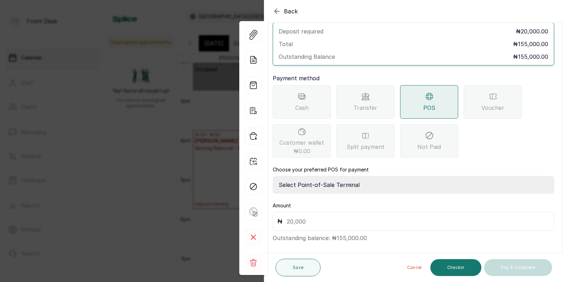
click at [343, 176] on select "Select Point-of-Sale Terminal SKN ANALYTICS MED AESTHETIC LIMITED Fairmoney Mic…" at bounding box center [414, 185] width 282 height 18
select select "43129536-bd7e-4b6d-8e8c-ab2c46322d67"
click at [312, 217] on input "text" at bounding box center [418, 222] width 263 height 10
type input "20,000"
click at [369, 92] on icon at bounding box center [366, 96] width 8 height 8
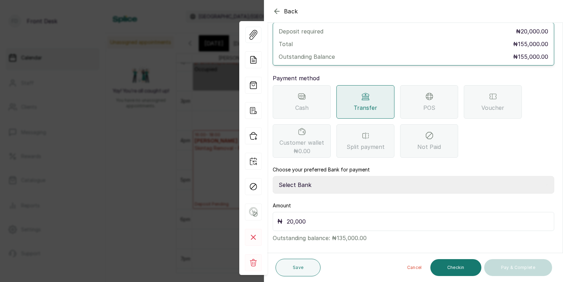
click at [333, 176] on select "Select Bank [PERSON_NAME] Fairmoney Microfinance Bank SKN ANALYTICS MED AESTH. …" at bounding box center [414, 185] width 282 height 18
select select "43272bc0-21c6-4b19-b9fb-c2093b8603c2"
click at [310, 265] on button "Save" at bounding box center [298, 268] width 45 height 18
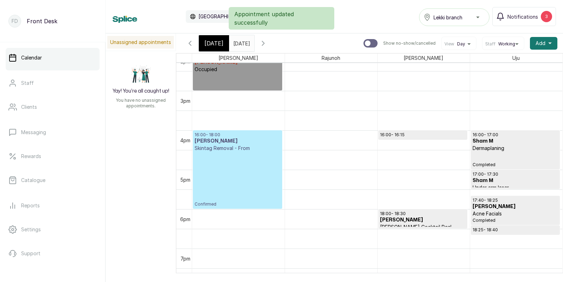
click at [240, 159] on p "Confirmed" at bounding box center [238, 179] width 86 height 55
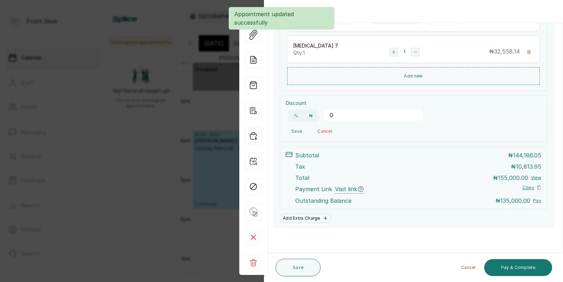
scroll to position [194, 0]
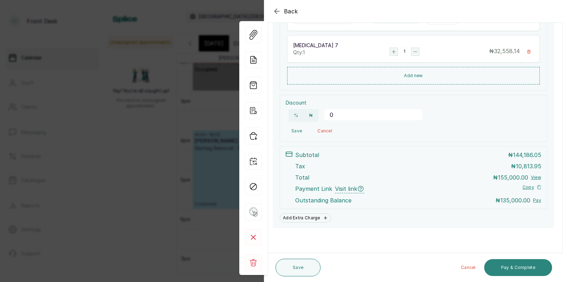
click at [517, 268] on button "Pay & Complete" at bounding box center [518, 267] width 68 height 17
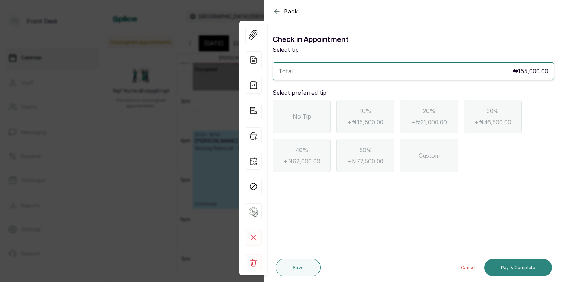
scroll to position [0, 0]
click at [276, 10] on icon "button" at bounding box center [277, 11] width 8 height 8
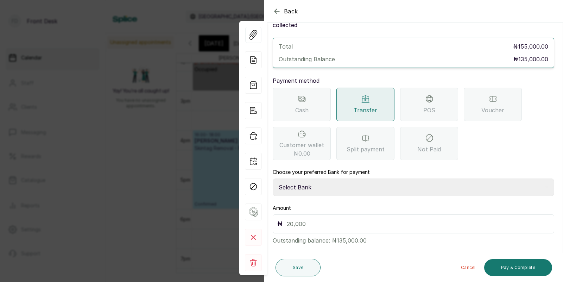
scroll to position [36, 0]
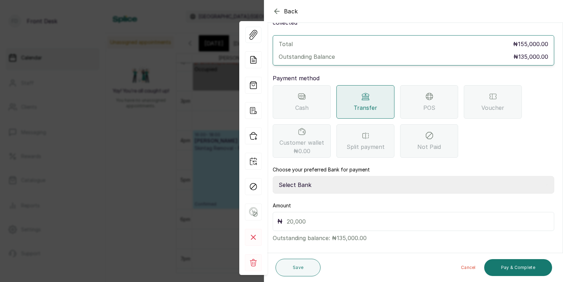
click at [312, 176] on select "Select Bank [PERSON_NAME] Fairmoney Microfinance Bank SKN ANALYTICS MED AESTH. …" at bounding box center [414, 185] width 282 height 18
select select "43272bc0-21c6-4b19-b9fb-c2093b8603c2"
click at [303, 217] on input "text" at bounding box center [418, 222] width 263 height 10
type input "135,000"
click at [527, 265] on button "Pay & Complete" at bounding box center [518, 267] width 68 height 17
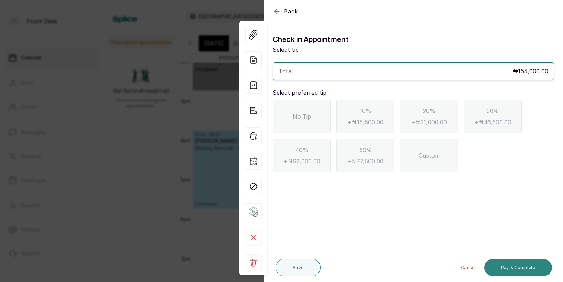
scroll to position [0, 0]
click at [295, 115] on span "No Tip" at bounding box center [302, 116] width 18 height 8
click at [512, 270] on button "Pay & Complete" at bounding box center [518, 267] width 68 height 17
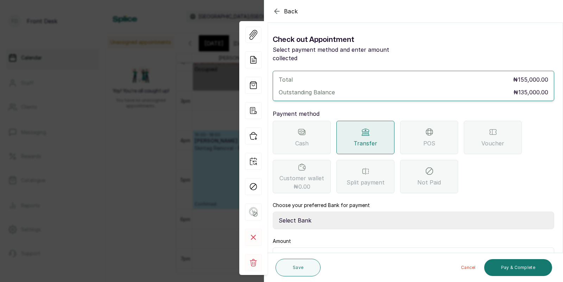
scroll to position [36, 0]
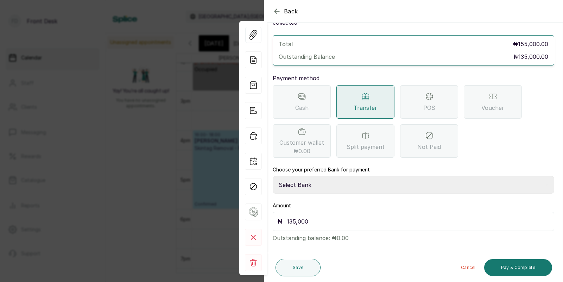
click at [313, 176] on select "Select Bank [PERSON_NAME] Fairmoney Microfinance Bank SKN ANALYTICS MED AESTH. …" at bounding box center [414, 185] width 282 height 18
select select "43272bc0-21c6-4b19-b9fb-c2093b8603c2"
click at [512, 269] on button "Pay & Complete" at bounding box center [518, 267] width 68 height 17
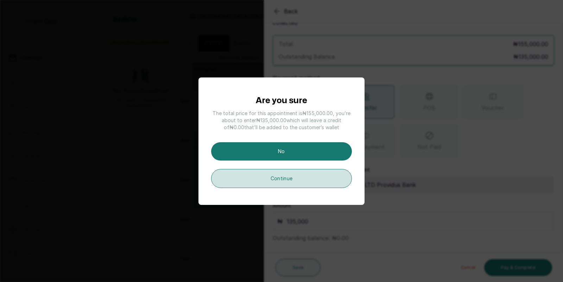
click at [289, 179] on button "Continue" at bounding box center [281, 178] width 141 height 19
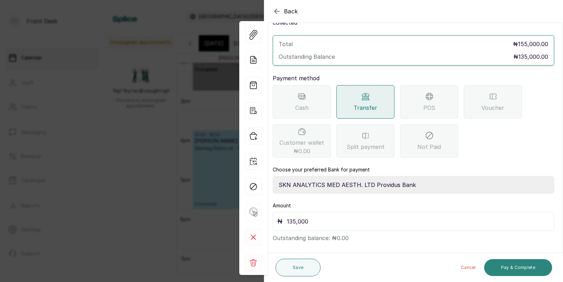
click at [520, 268] on button "Pay & Complete" at bounding box center [518, 267] width 68 height 17
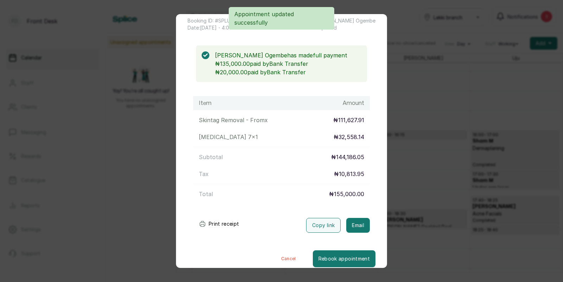
scroll to position [48, 0]
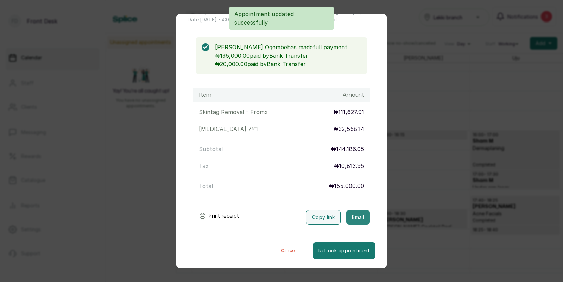
click at [361, 216] on button "Email" at bounding box center [358, 217] width 24 height 15
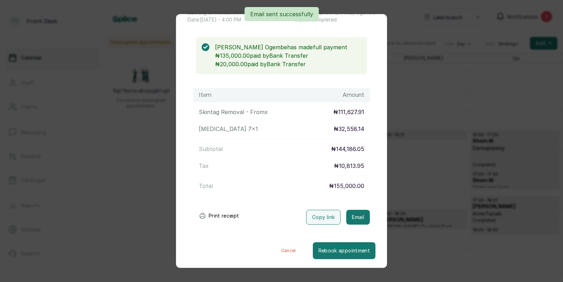
click at [411, 200] on div "Transaction Details Booking ID: # SPLUHIN4 Date: [DATE] ・ 4:00 PM Billed to: [P…" at bounding box center [281, 141] width 563 height 282
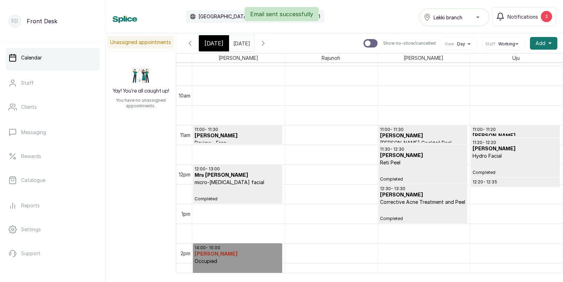
scroll to position [364, 0]
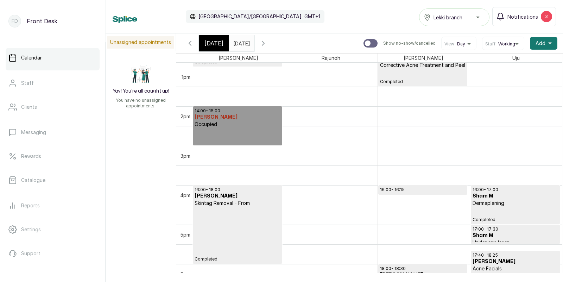
click at [210, 39] on span "[DATE]" at bounding box center [214, 43] width 19 height 8
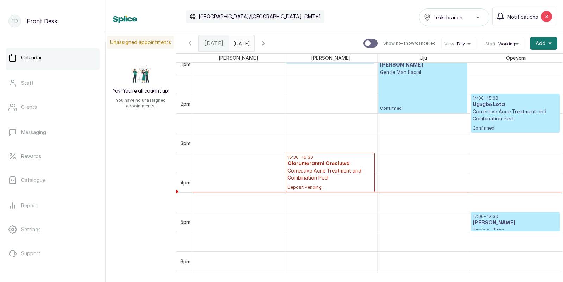
click at [516, 115] on p "Corrective Acne Treatment and Combination Peel" at bounding box center [516, 115] width 86 height 14
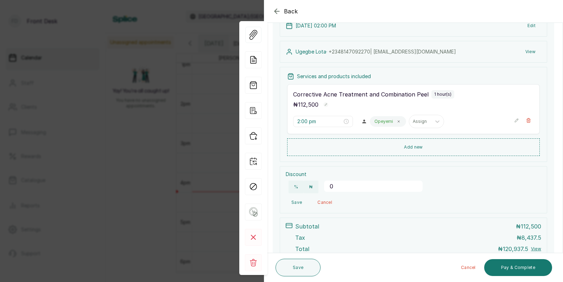
click at [190, 130] on div "Back Appointment Details Edit appointment 🚶 Walk-in (booked by Front Desk) Make…" at bounding box center [281, 141] width 563 height 282
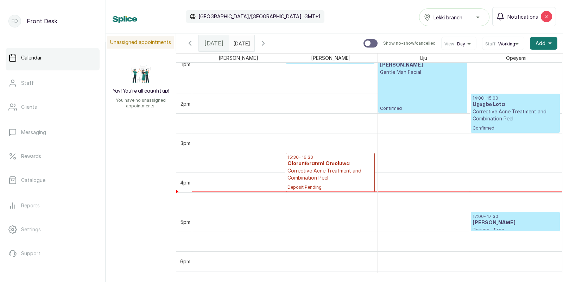
click at [508, 113] on p "Corrective Acne Treatment and Combination Peel" at bounding box center [516, 115] width 86 height 14
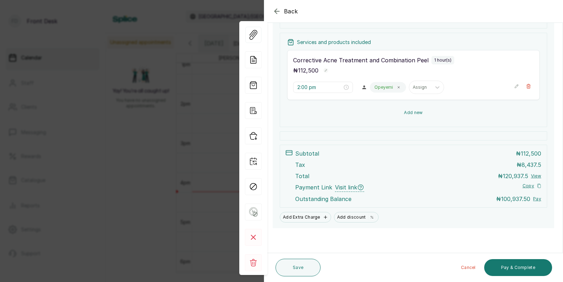
click at [425, 114] on button "Add new" at bounding box center [413, 112] width 253 height 17
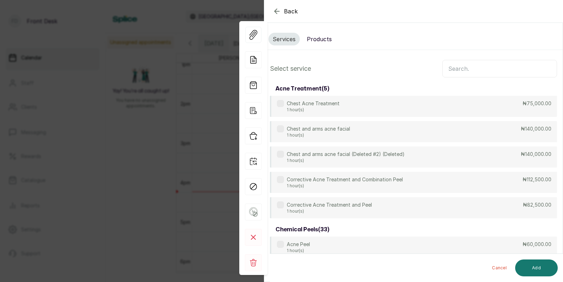
click at [462, 68] on input "text" at bounding box center [500, 69] width 115 height 18
click at [314, 38] on button "Products" at bounding box center [319, 39] width 33 height 13
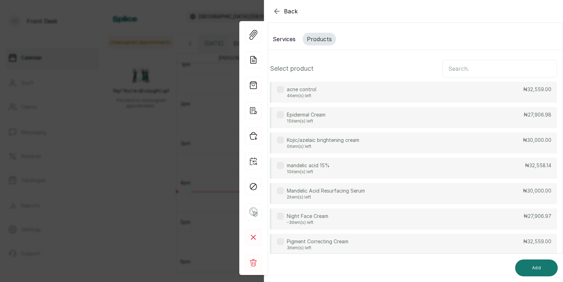
click at [384, 93] on div "acne control 4 item(s) left ₦32,559.00" at bounding box center [413, 92] width 287 height 21
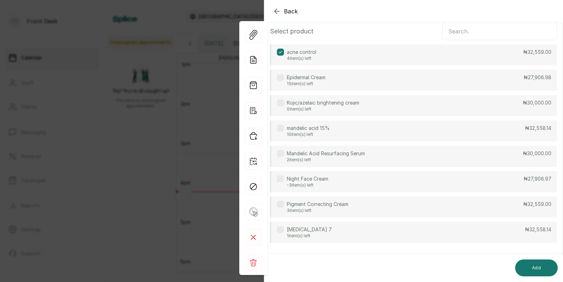
scroll to position [46, 0]
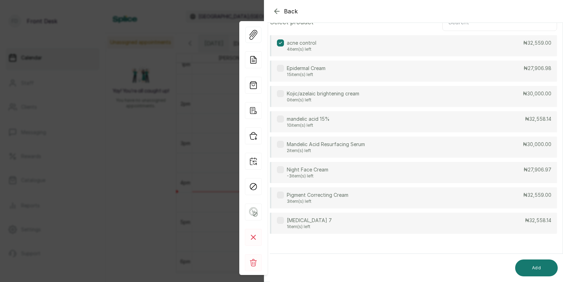
click at [329, 224] on div "[MEDICAL_DATA] 7 1 item(s) left ₦32,558.14" at bounding box center [413, 223] width 287 height 21
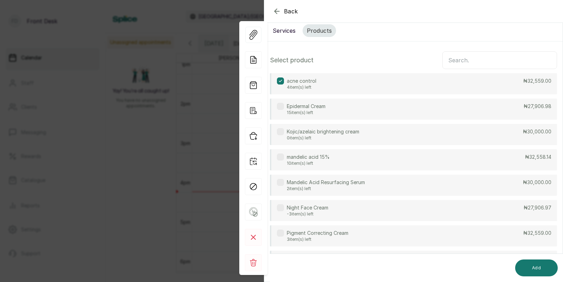
scroll to position [6, 0]
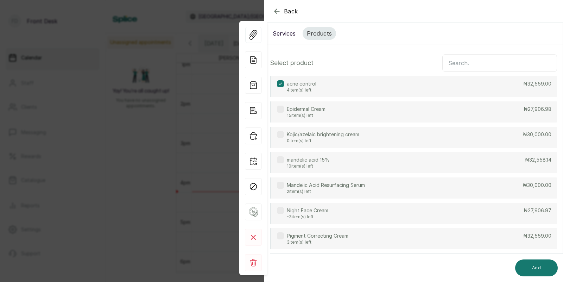
click at [341, 159] on div "mandelic acid 15% 10 item(s) left ₦32,558.14" at bounding box center [413, 162] width 287 height 21
click at [534, 265] on button "Add" at bounding box center [536, 267] width 43 height 17
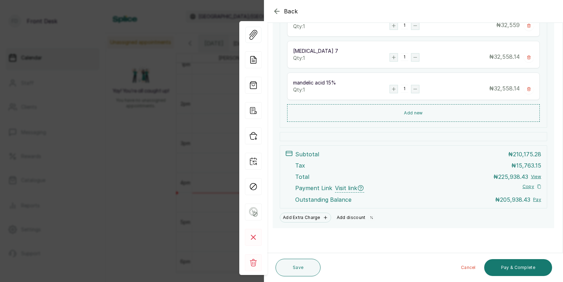
scroll to position [219, 0]
click at [353, 216] on button "Add discount" at bounding box center [356, 218] width 44 height 10
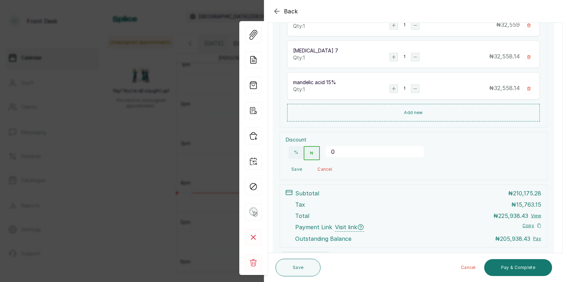
click at [348, 154] on input "0" at bounding box center [375, 151] width 99 height 11
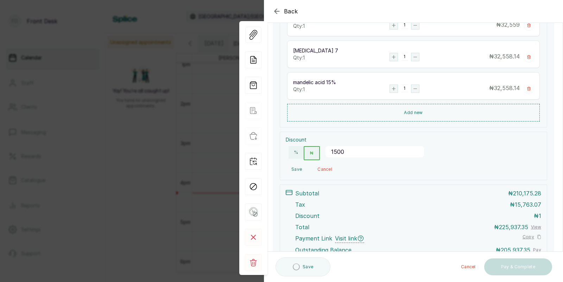
type input "15000"
click at [291, 171] on button "Save" at bounding box center [297, 169] width 22 height 13
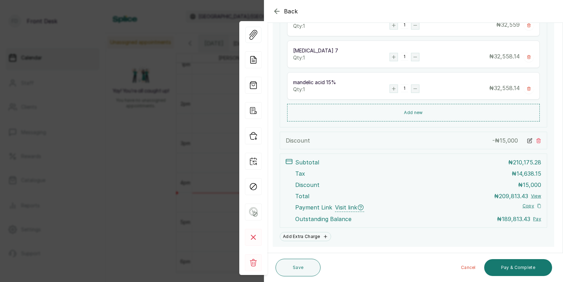
click at [531, 141] on icon at bounding box center [529, 140] width 5 height 5
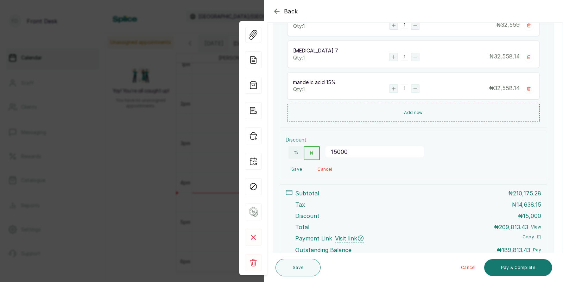
click at [351, 152] on input "15000" at bounding box center [375, 151] width 99 height 11
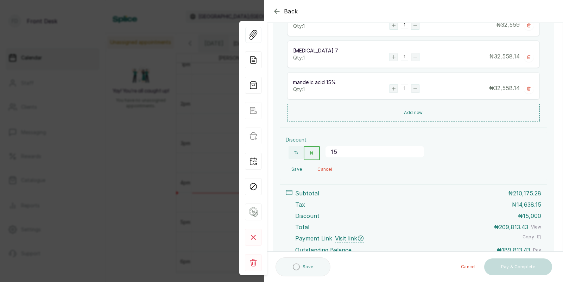
type input "1"
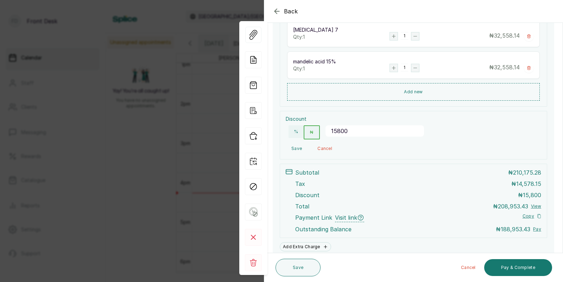
scroll to position [242, 0]
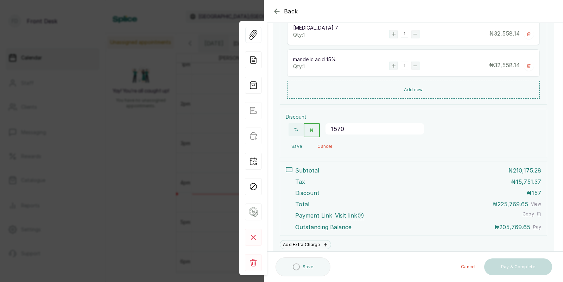
type input "15700"
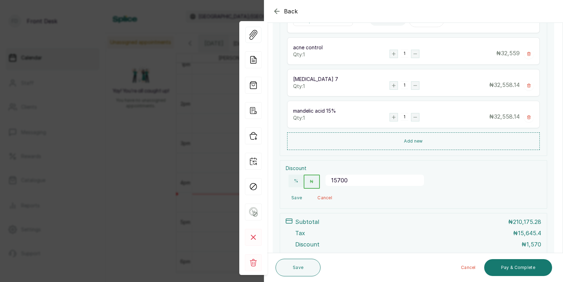
scroll to position [269, 0]
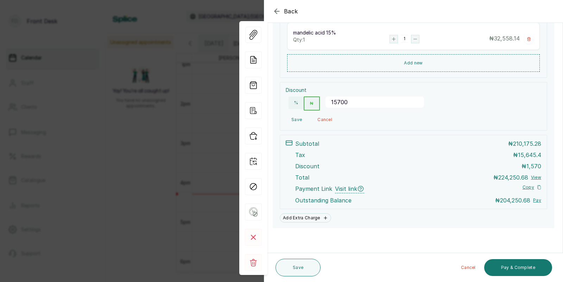
click at [296, 118] on button "Save" at bounding box center [297, 119] width 22 height 13
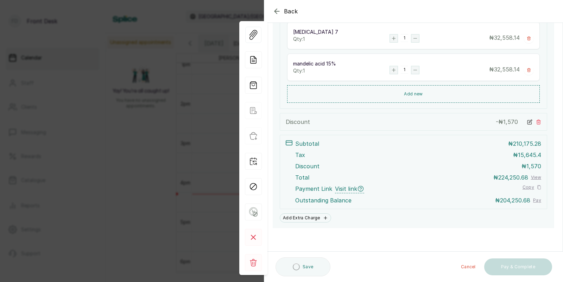
scroll to position [238, 0]
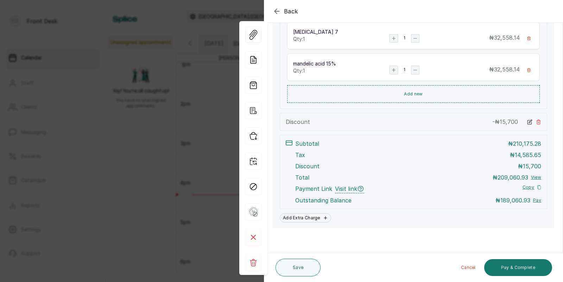
click at [530, 120] on icon at bounding box center [530, 121] width 3 height 3
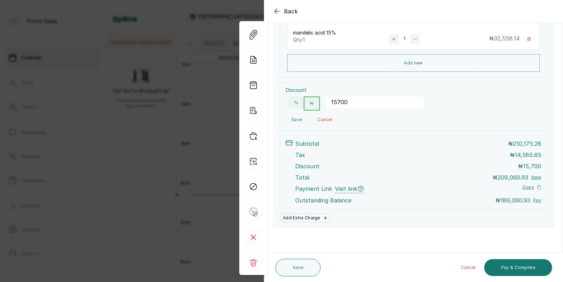
click at [349, 103] on input "15700" at bounding box center [375, 101] width 99 height 11
type input "15750.718"
click at [296, 119] on button "Save" at bounding box center [297, 119] width 22 height 13
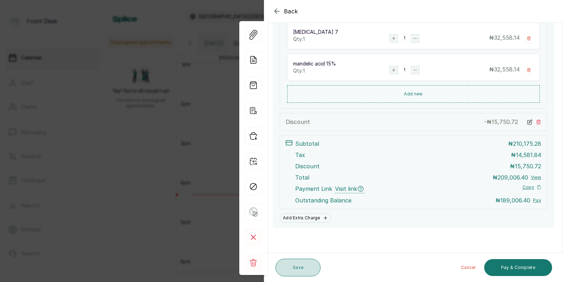
click at [301, 265] on button "Save" at bounding box center [298, 268] width 45 height 18
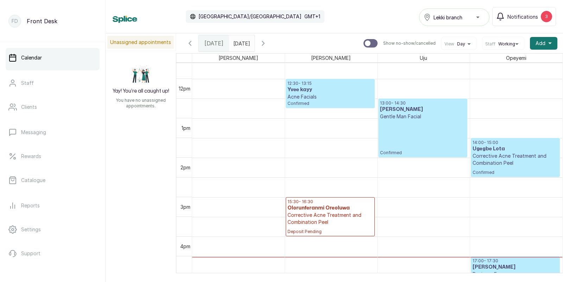
scroll to position [477, 0]
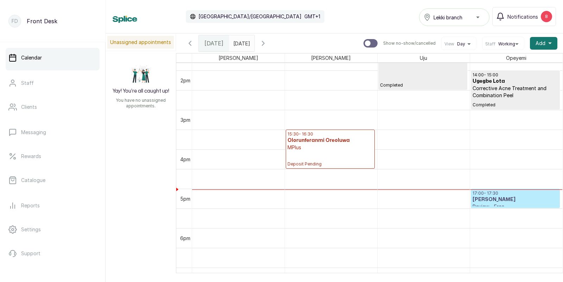
scroll to position [551, 0]
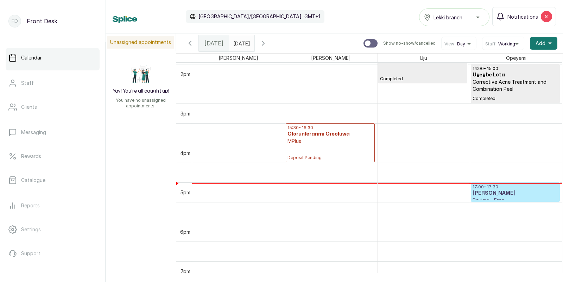
click at [313, 143] on p "MPlus" at bounding box center [331, 141] width 86 height 7
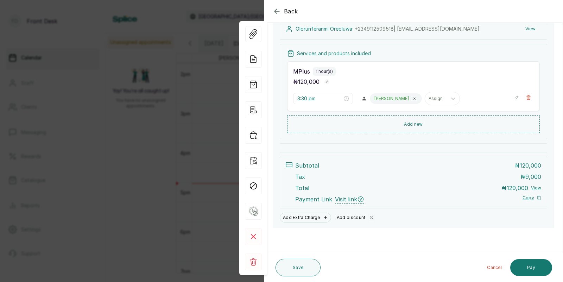
scroll to position [85, 0]
click at [352, 217] on button "Add discount" at bounding box center [356, 218] width 44 height 10
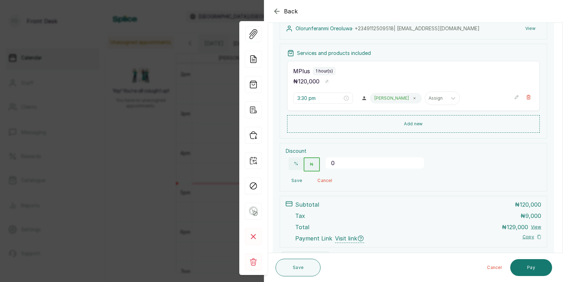
click at [343, 166] on input "0" at bounding box center [375, 162] width 99 height 11
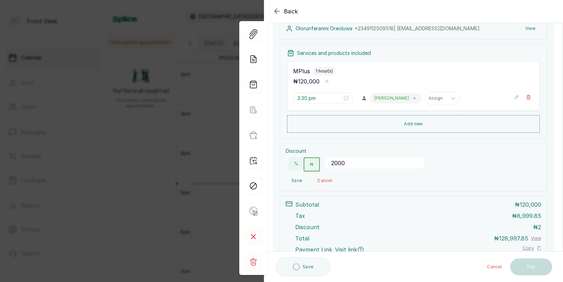
type input "20000"
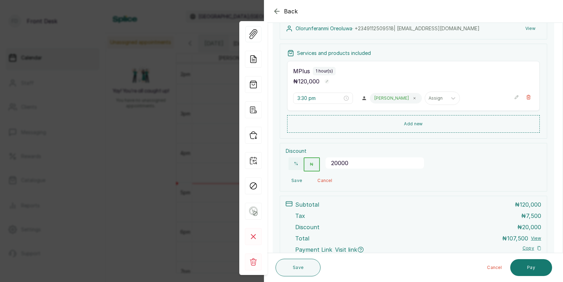
click at [298, 178] on button "Save" at bounding box center [297, 180] width 22 height 13
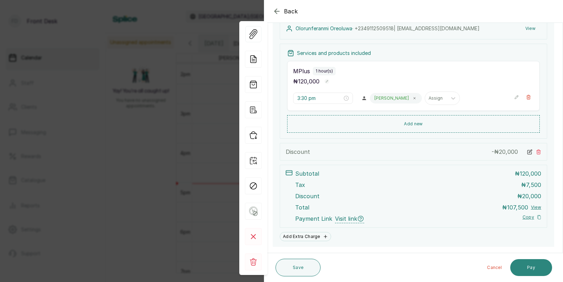
click at [543, 268] on button "Pay" at bounding box center [532, 267] width 42 height 17
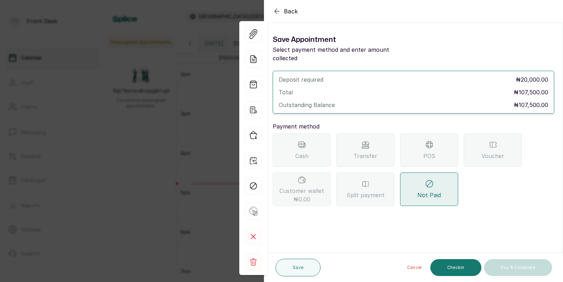
scroll to position [0, 0]
click at [365, 141] on div "Transfer" at bounding box center [366, 149] width 58 height 33
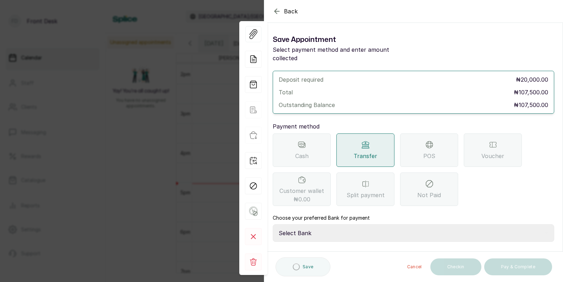
scroll to position [48, 0]
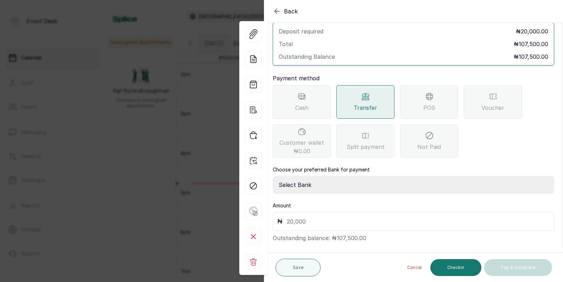
click at [324, 176] on select "Select Bank [PERSON_NAME] Fairmoney Microfinance Bank SKN ANALYTICS MED AESTH. …" at bounding box center [414, 185] width 282 height 18
select select "43272bc0-21c6-4b19-b9fb-c2093b8603c2"
click at [306, 217] on input "text" at bounding box center [418, 222] width 263 height 10
type input "107,500"
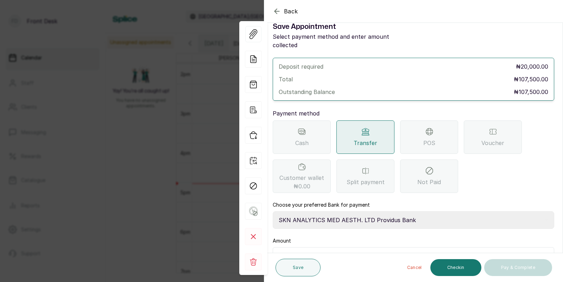
scroll to position [13, 0]
click at [278, 11] on icon "button" at bounding box center [277, 11] width 5 height 5
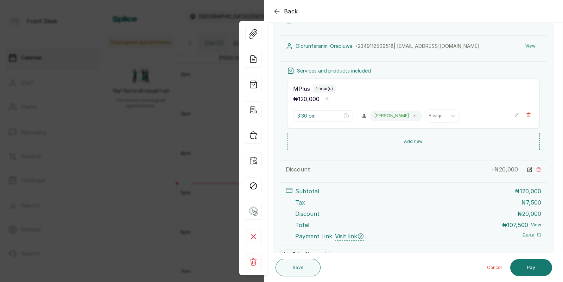
scroll to position [63, 0]
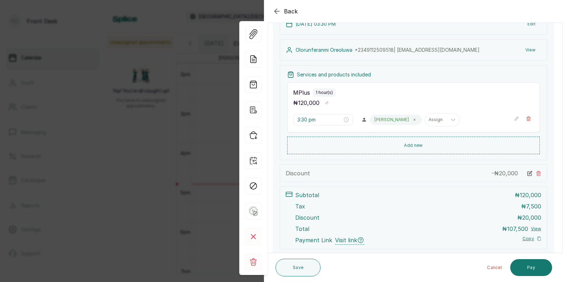
click at [275, 11] on icon "button" at bounding box center [277, 11] width 5 height 5
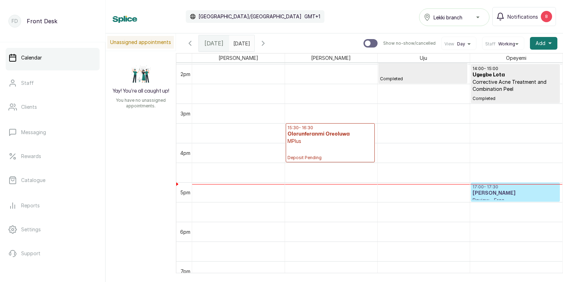
click at [329, 142] on p "MPlus" at bounding box center [331, 141] width 86 height 7
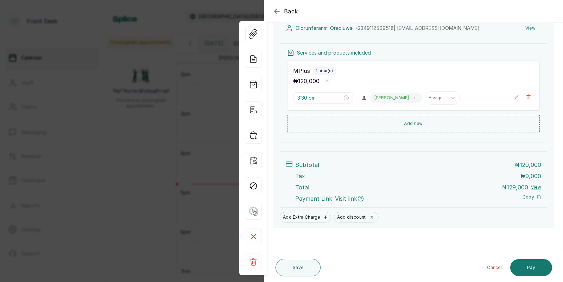
scroll to position [86, 0]
click at [530, 266] on button "Pay" at bounding box center [532, 267] width 42 height 17
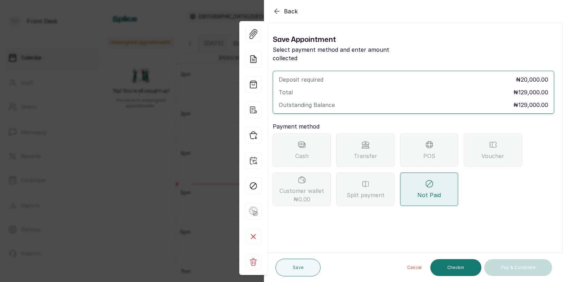
scroll to position [0, 0]
click at [357, 152] on span "Transfer" at bounding box center [366, 156] width 24 height 8
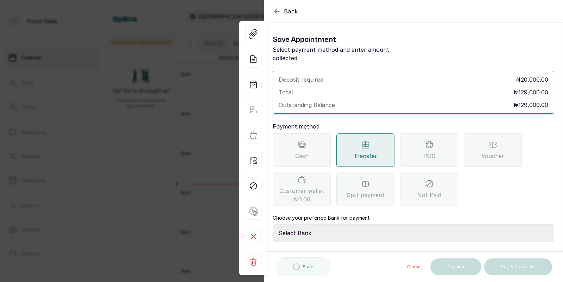
scroll to position [48, 0]
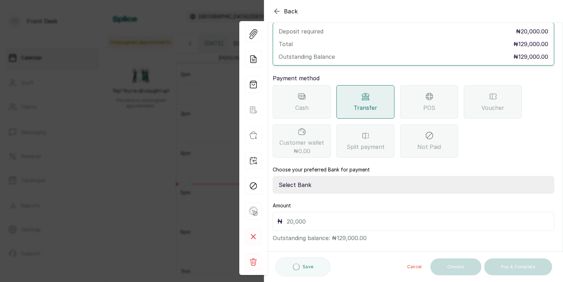
click at [300, 181] on select "Select Bank [PERSON_NAME] Fairmoney Microfinance Bank SKN ANALYTICS MED AESTH. …" at bounding box center [414, 185] width 282 height 18
select select "43272bc0-21c6-4b19-b9fb-c2093b8603c2"
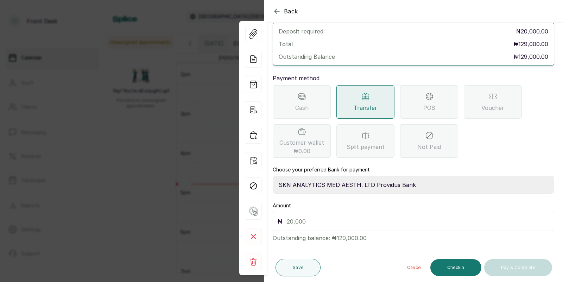
click at [297, 217] on input "text" at bounding box center [418, 222] width 263 height 10
type input "20,000"
click at [296, 271] on button "Save" at bounding box center [298, 268] width 45 height 18
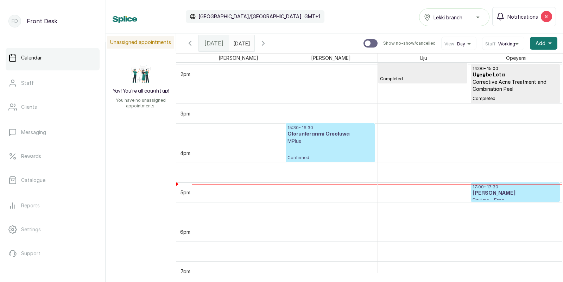
click at [499, 194] on h3 "[PERSON_NAME]" at bounding box center [516, 193] width 86 height 7
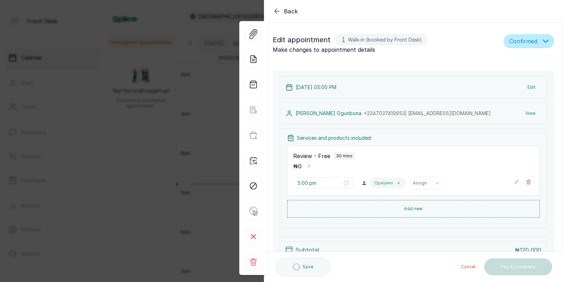
click at [202, 158] on div "Back Appointment Details Edit appointment 🚶 Walk-in (booked by Front Desk) Make…" at bounding box center [281, 141] width 563 height 282
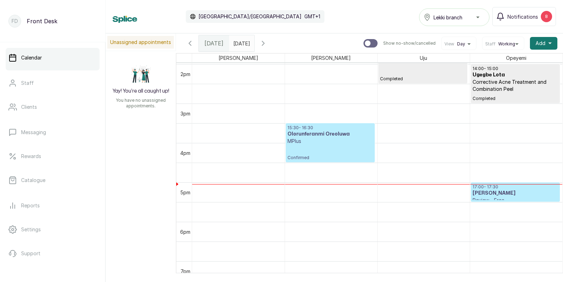
click at [330, 145] on p "Confirmed" at bounding box center [331, 153] width 86 height 16
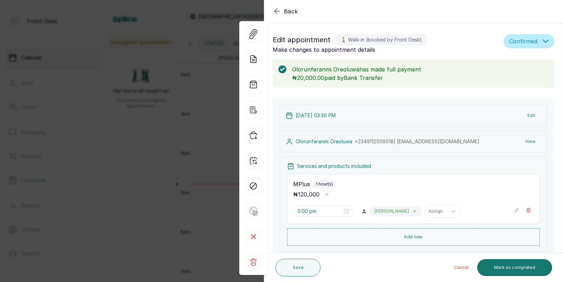
type input "3:30 pm"
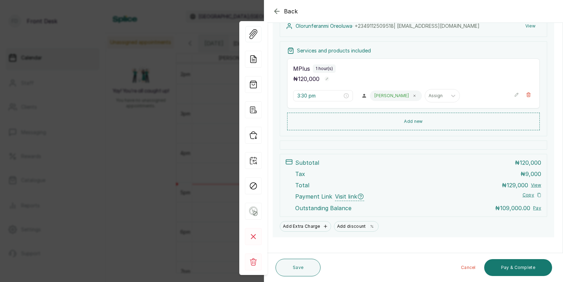
scroll to position [125, 0]
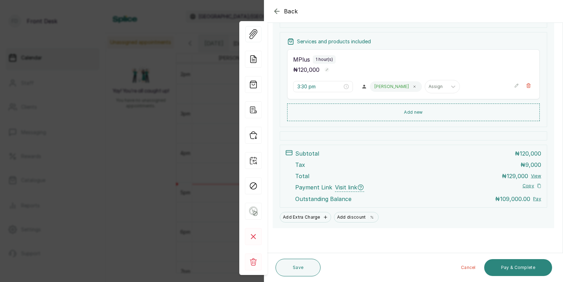
click at [515, 265] on button "Pay & Complete" at bounding box center [518, 267] width 68 height 17
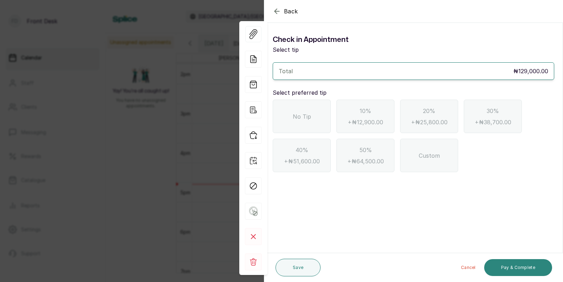
scroll to position [0, 0]
click at [275, 10] on icon "button" at bounding box center [277, 11] width 8 height 8
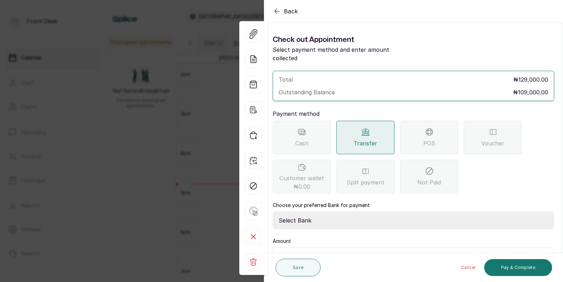
scroll to position [36, 0]
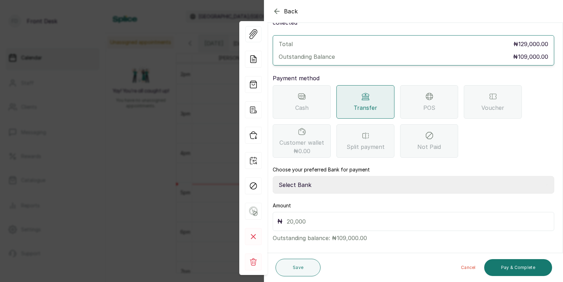
click at [325, 177] on select "Select Bank [PERSON_NAME] Fairmoney Microfinance Bank SKN ANALYTICS MED AESTH. …" at bounding box center [414, 185] width 282 height 18
select select "43272bc0-21c6-4b19-b9fb-c2093b8603c2"
click at [305, 217] on input "text" at bounding box center [418, 222] width 263 height 10
type input "109,000"
click at [529, 267] on button "Pay & Complete" at bounding box center [518, 267] width 68 height 17
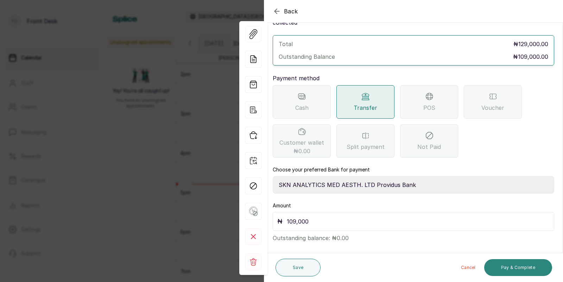
scroll to position [0, 0]
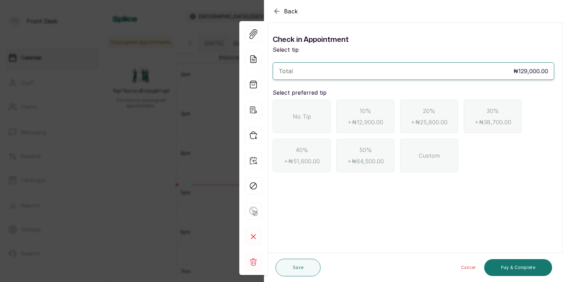
click at [288, 117] on div "No Tip" at bounding box center [302, 116] width 58 height 33
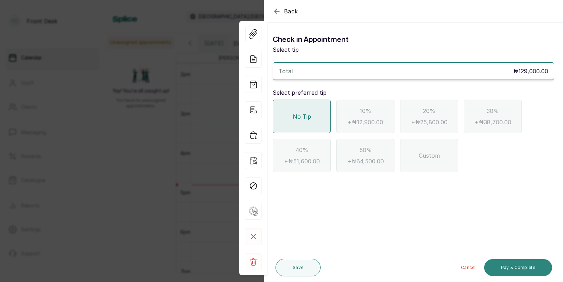
click at [509, 269] on button "Pay & Complete" at bounding box center [518, 267] width 68 height 17
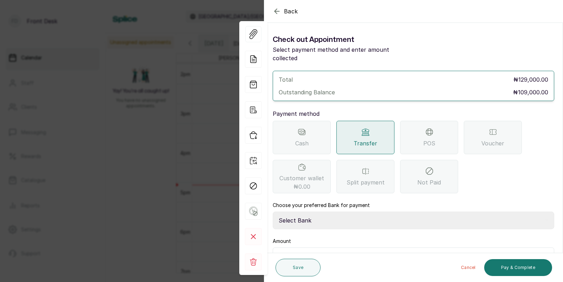
scroll to position [36, 0]
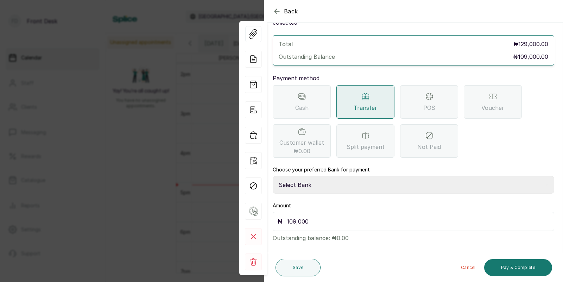
click at [302, 179] on select "Select Bank [PERSON_NAME] Fairmoney Microfinance Bank SKN ANALYTICS MED AESTH. …" at bounding box center [414, 185] width 282 height 18
select select "43272bc0-21c6-4b19-b9fb-c2093b8603c2"
click at [526, 270] on button "Pay & Complete" at bounding box center [518, 267] width 68 height 17
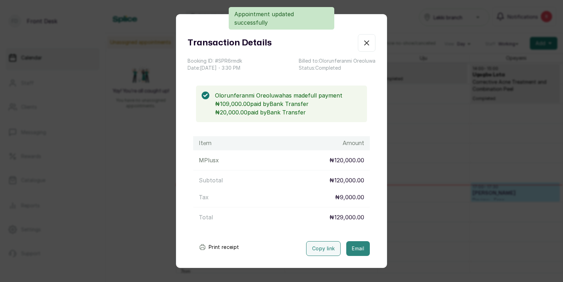
click at [359, 246] on button "Email" at bounding box center [358, 248] width 24 height 15
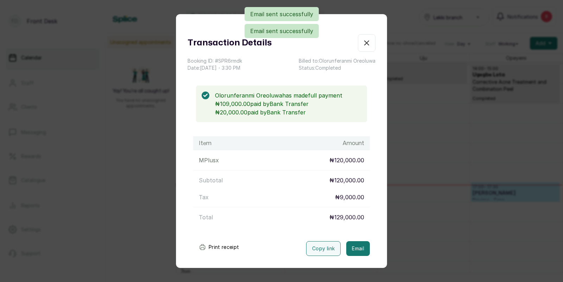
click at [400, 233] on div "Transaction Details Booking ID: # SPR6rmdk Date: 18 Sep, 2025 ・ 3:30 PM Billed …" at bounding box center [281, 141] width 563 height 282
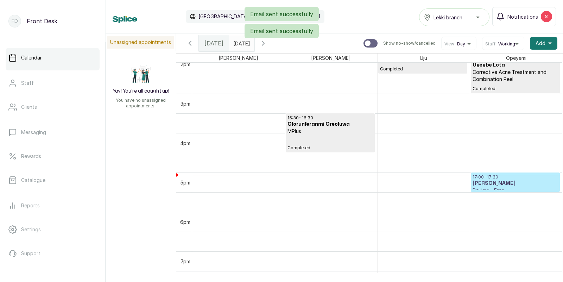
scroll to position [570, 0]
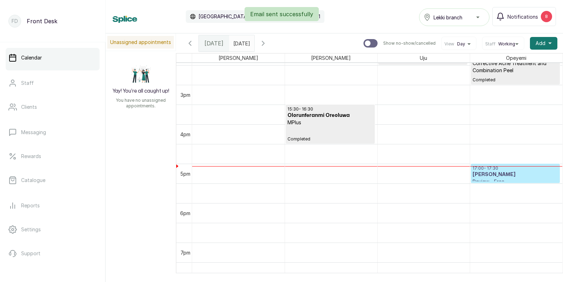
click at [530, 16] on div "Email sent successfully" at bounding box center [281, 14] width 563 height 14
click at [523, 14] on div "Email sent successfully" at bounding box center [281, 14] width 563 height 14
click at [528, 17] on div "Email sent successfully" at bounding box center [281, 14] width 563 height 14
click at [535, 17] on span "Notifications" at bounding box center [523, 16] width 31 height 7
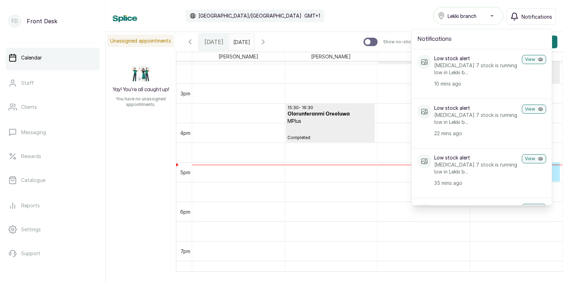
click at [535, 17] on span "Notifications" at bounding box center [537, 16] width 31 height 7
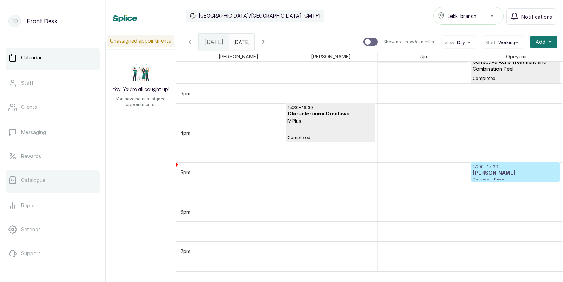
click at [37, 181] on p "Catalogue" at bounding box center [33, 180] width 24 height 7
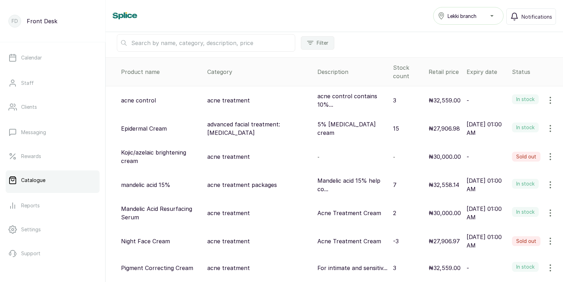
scroll to position [31, 0]
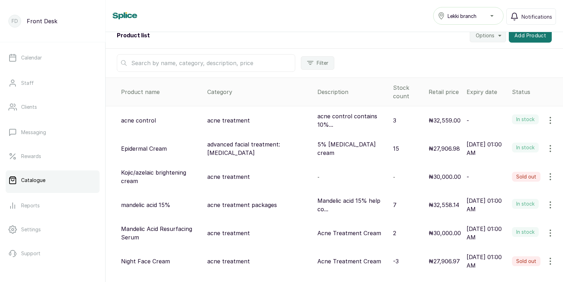
click at [549, 120] on icon "button" at bounding box center [550, 120] width 8 height 8
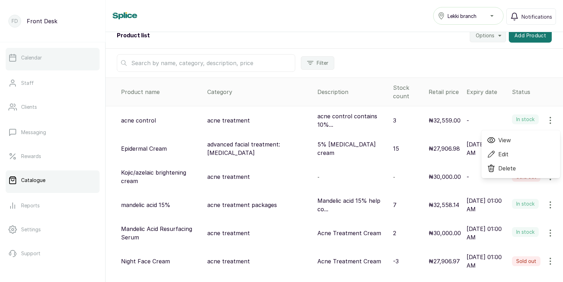
click at [40, 60] on p "Calendar" at bounding box center [31, 57] width 21 height 7
